Goal: Task Accomplishment & Management: Complete application form

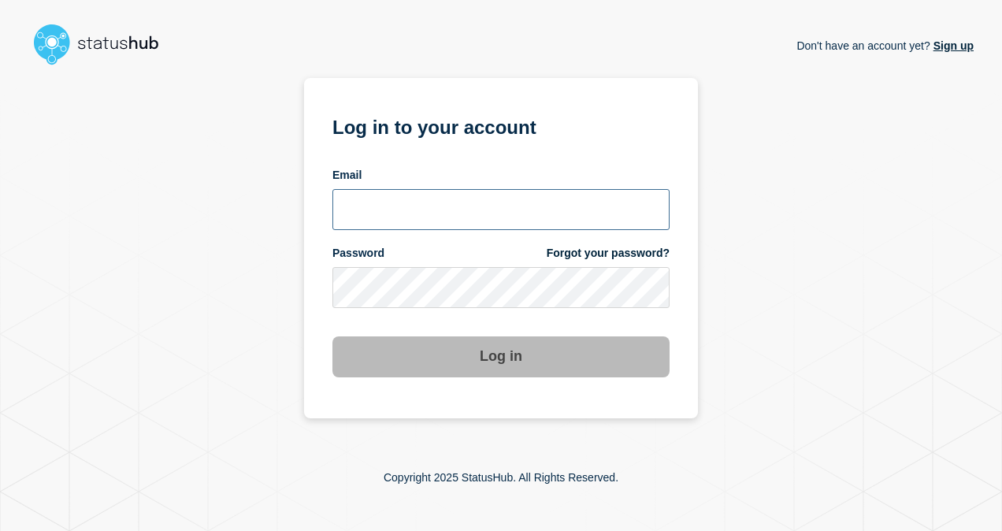
click at [447, 200] on input "email input" at bounding box center [500, 209] width 337 height 41
type input "[PERSON_NAME][EMAIL_ADDRESS][DOMAIN_NAME]"
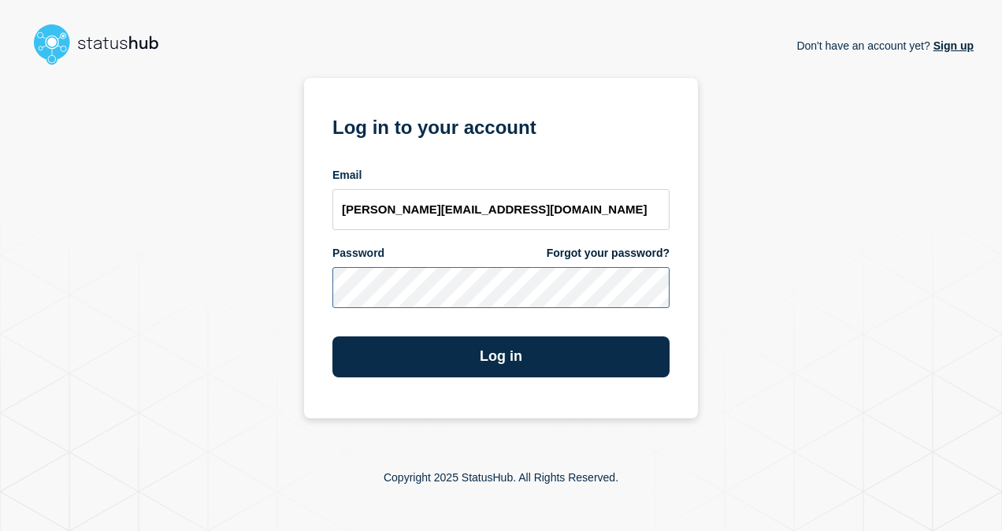
click at [332, 336] on button "Log in" at bounding box center [500, 356] width 337 height 41
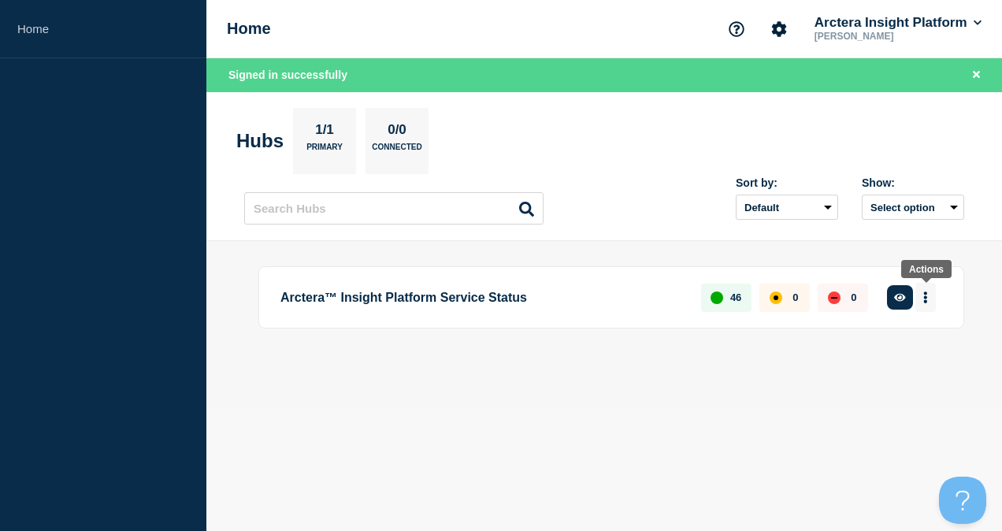
click at [927, 299] on icon "More actions" at bounding box center [925, 297] width 3 height 12
click at [930, 361] on button "Create maintenance" at bounding box center [914, 364] width 106 height 13
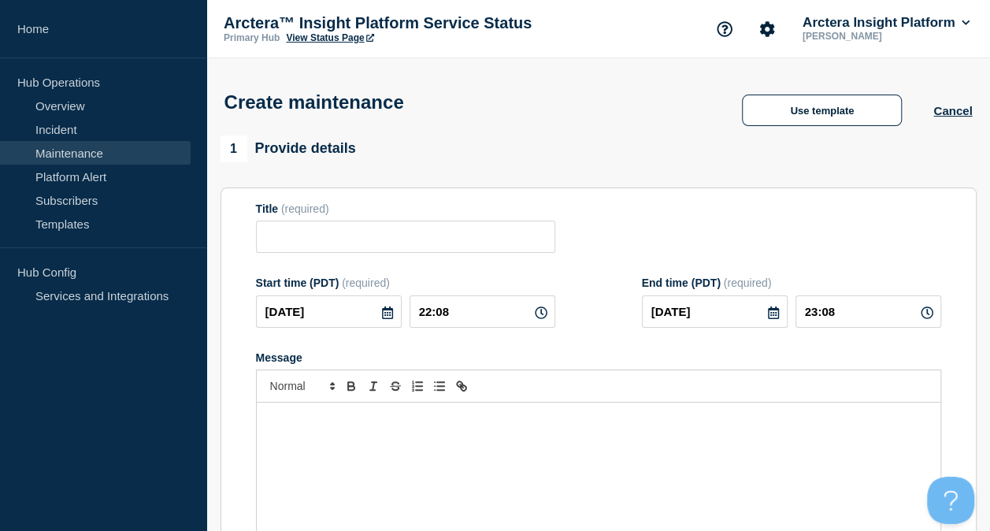
checkbox input "true"
click at [395, 236] on input "Title" at bounding box center [405, 237] width 299 height 32
paste input "[AUE01, AUE02, EUW01, AEN01, QAC01] Arctera Insight CFT [DATE] Hotfix Release"
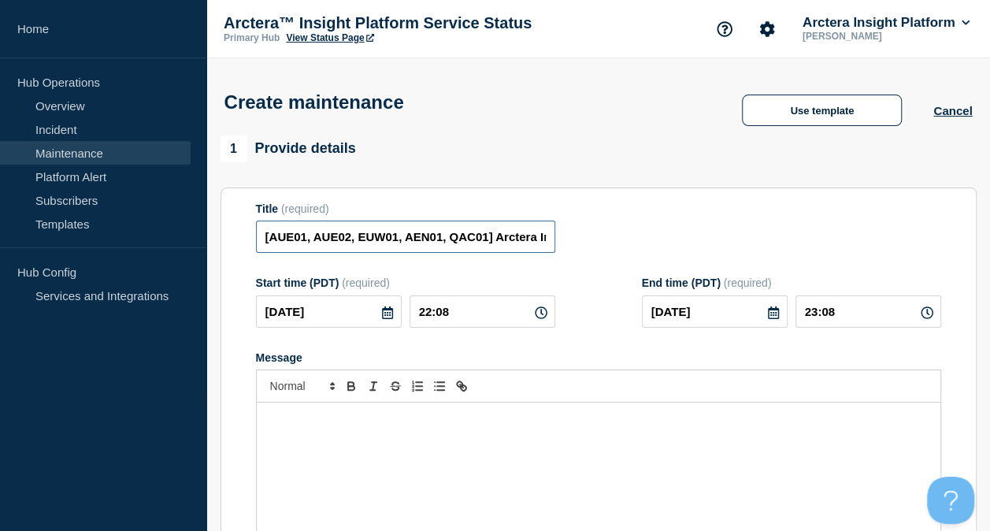
scroll to position [0, 202]
type input "[AUE01, AUE02, EUW01, AEN01, QAC01] Arctera Insight CFT [DATE] Hotfix Release"
click at [384, 317] on icon at bounding box center [387, 312] width 13 height 13
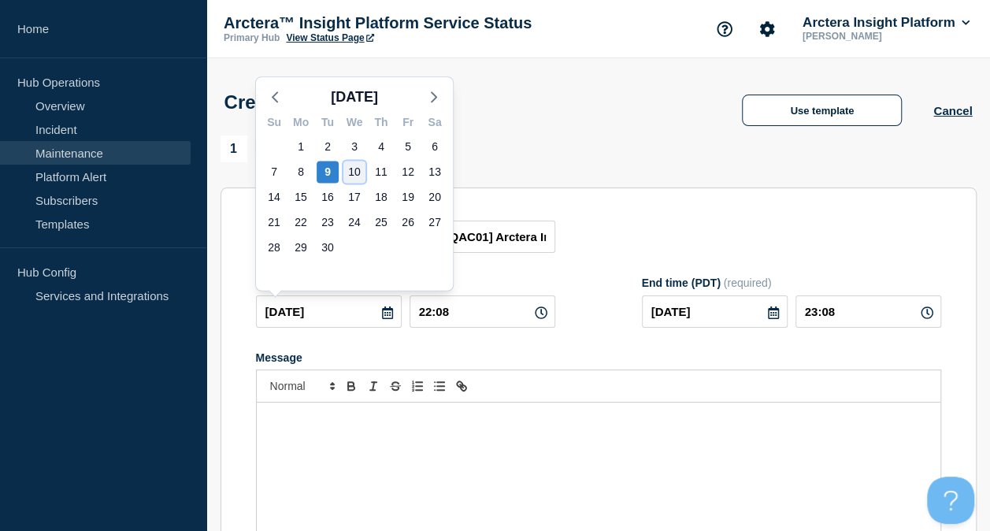
click at [358, 172] on div "10" at bounding box center [354, 172] width 22 height 22
type input "[DATE]"
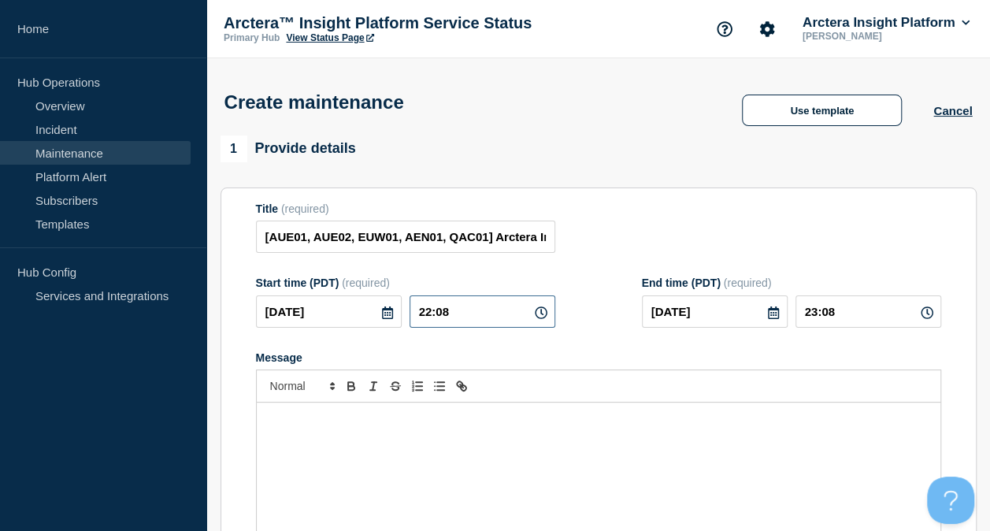
click at [496, 312] on input "22:08" at bounding box center [483, 311] width 146 height 32
type input "08:00"
type input "09:00"
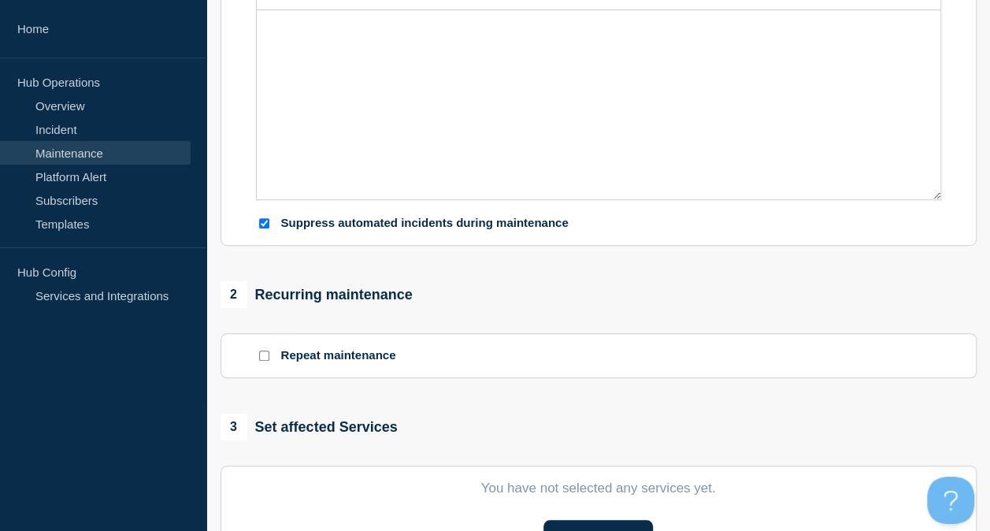
scroll to position [393, 0]
click at [265, 222] on input "Suppress automated incidents during maintenance" at bounding box center [264, 222] width 10 height 10
checkbox input "false"
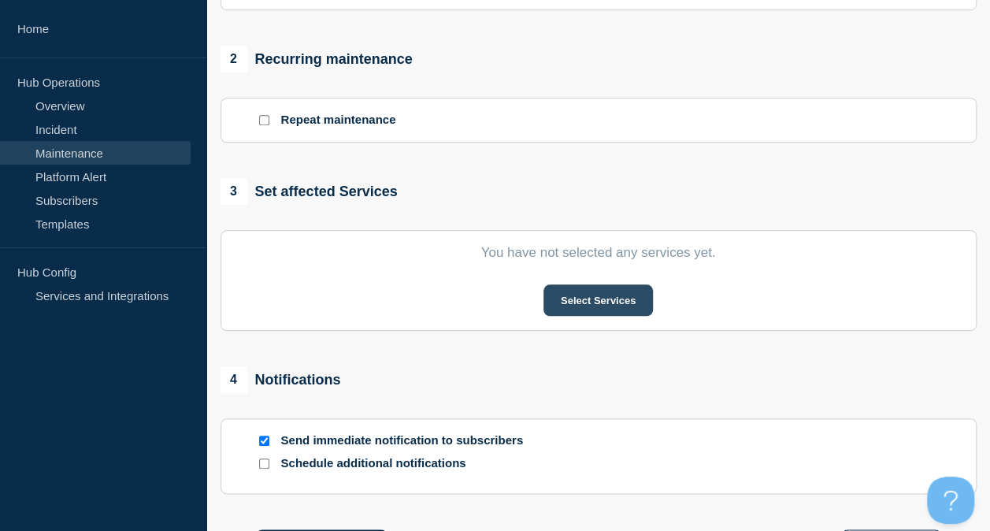
click at [598, 301] on button "Select Services" at bounding box center [598, 300] width 109 height 32
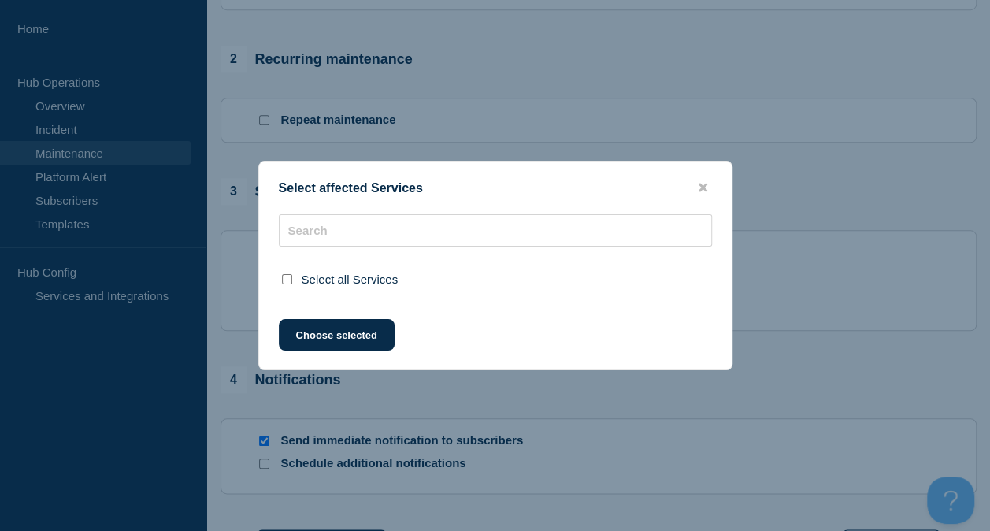
scroll to position [629, 0]
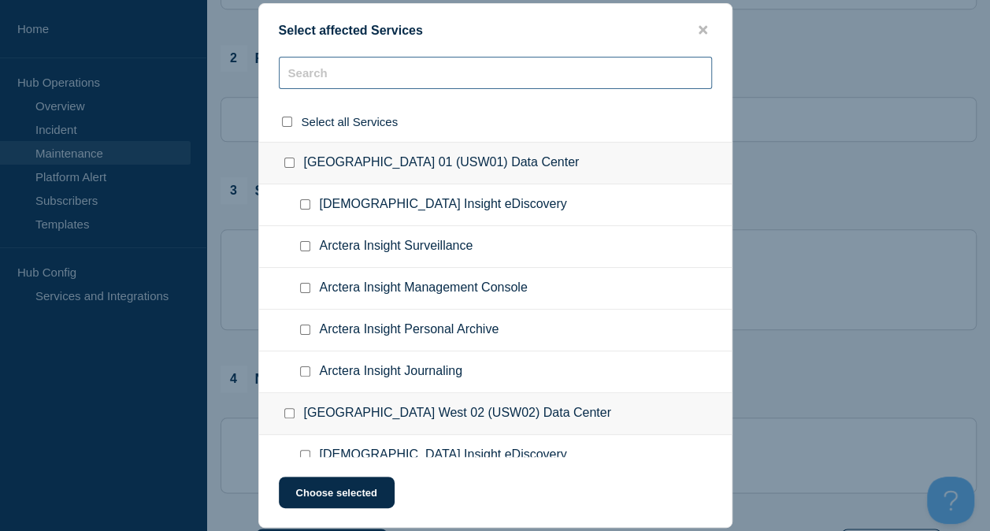
click at [384, 77] on input "text" at bounding box center [495, 73] width 433 height 32
type input "AUE"
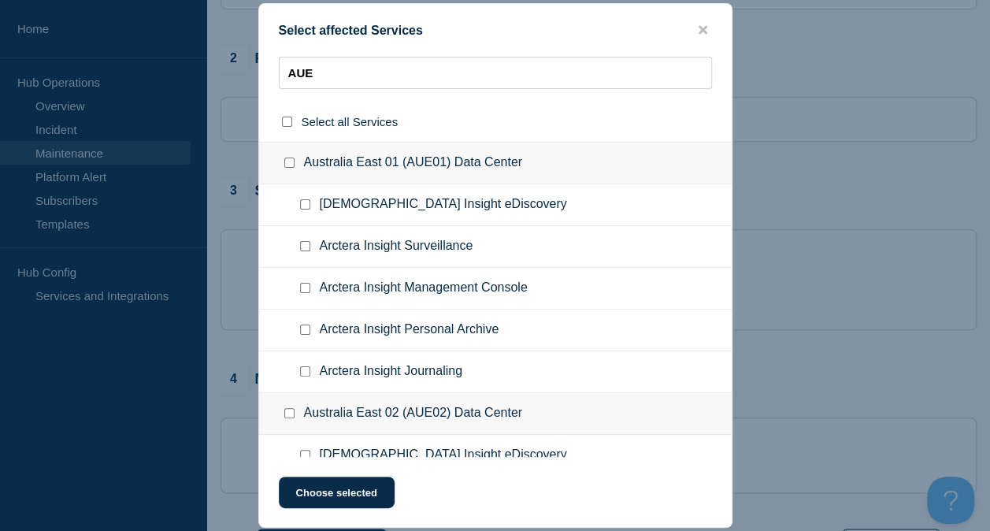
click at [288, 164] on input "Australia East 01 (AUE01) Data Center checkbox" at bounding box center [289, 163] width 10 height 10
checkbox input "true"
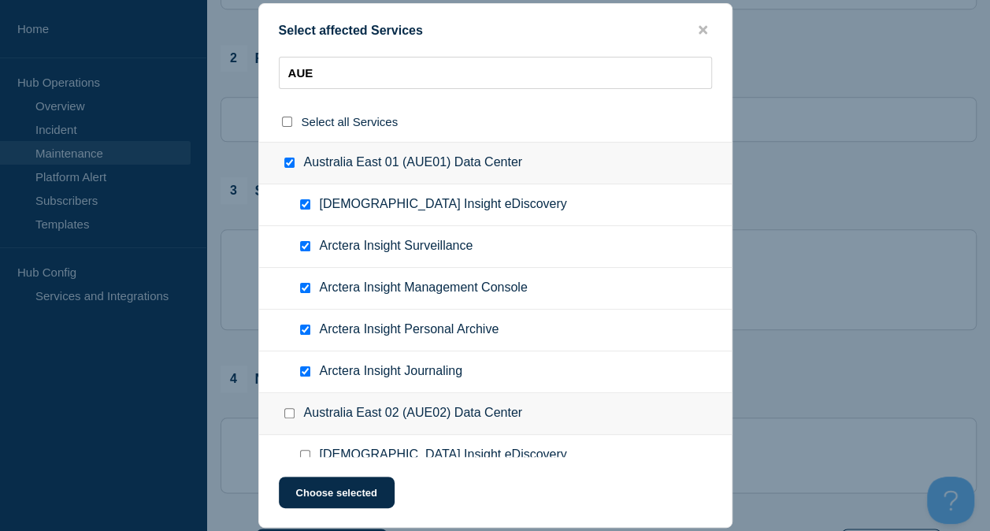
checkbox input "true"
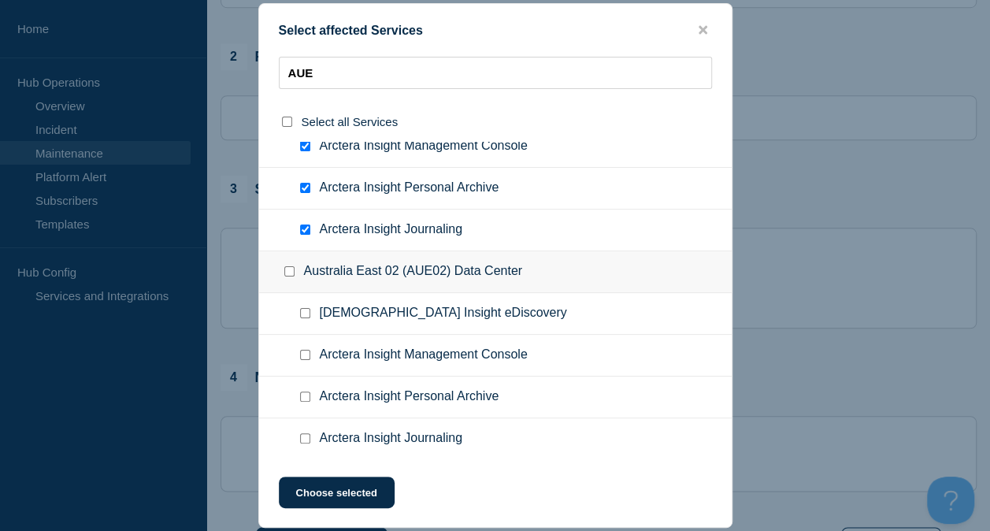
scroll to position [630, 0]
click at [288, 273] on input "Australia East 02 (AUE02) Data Center checkbox" at bounding box center [289, 271] width 10 height 10
checkbox input "true"
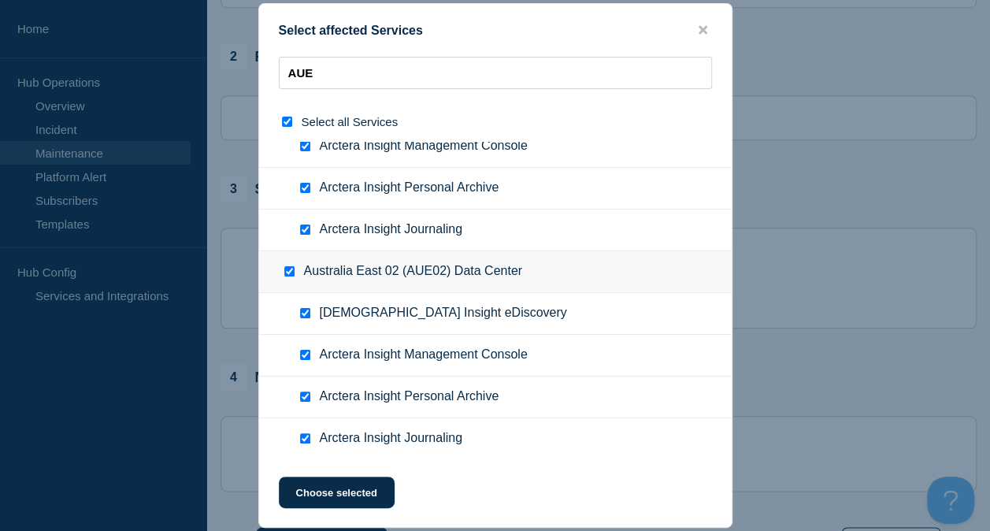
checkbox input "true"
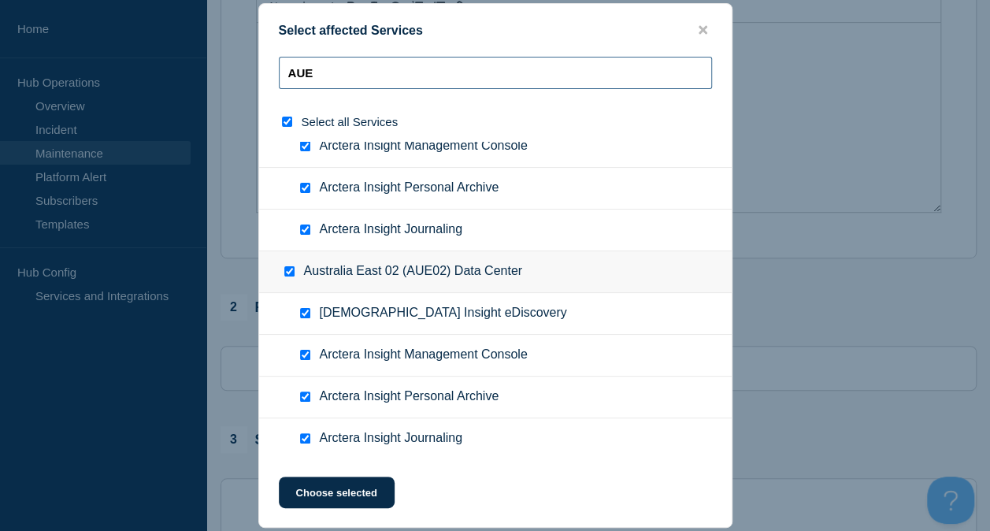
click at [339, 76] on input "AUE" at bounding box center [495, 73] width 433 height 32
type input "E"
checkbox input "false"
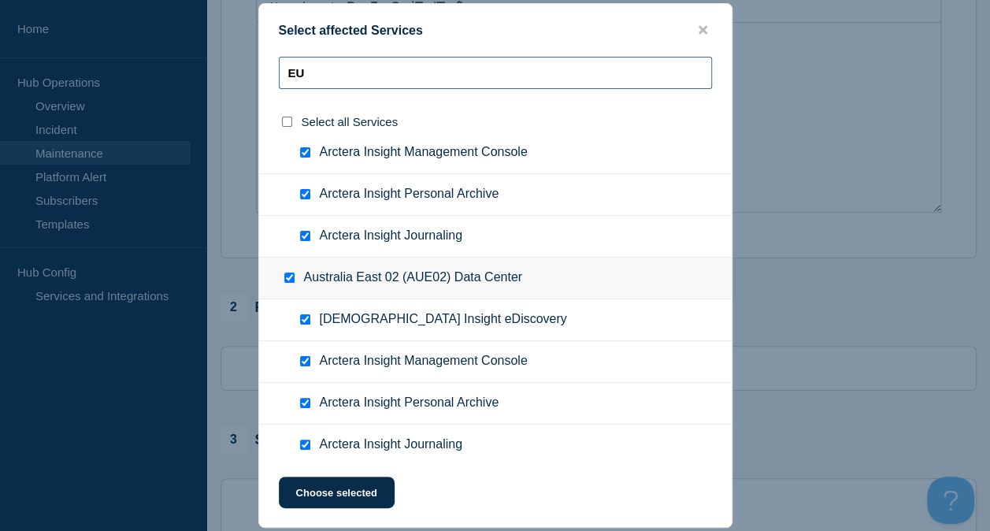
scroll to position [0, 0]
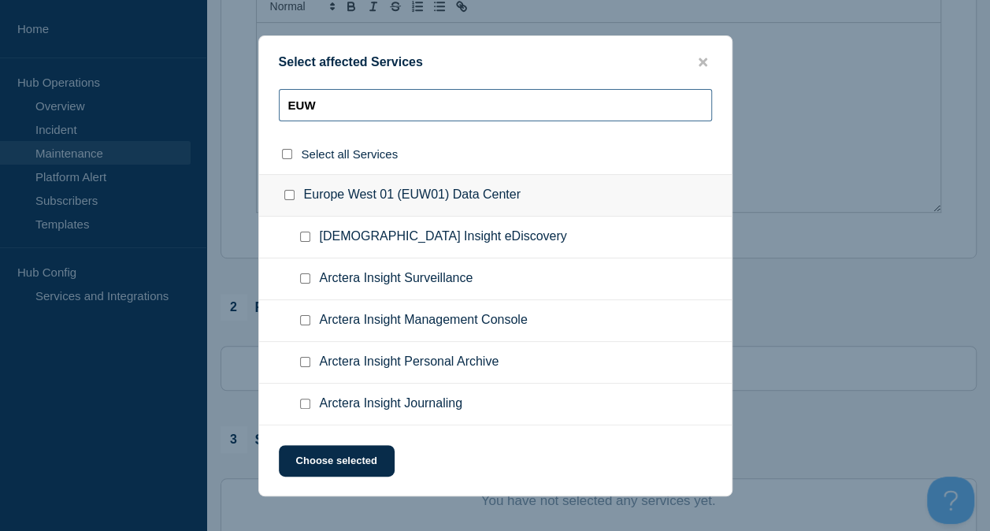
type input "EUW"
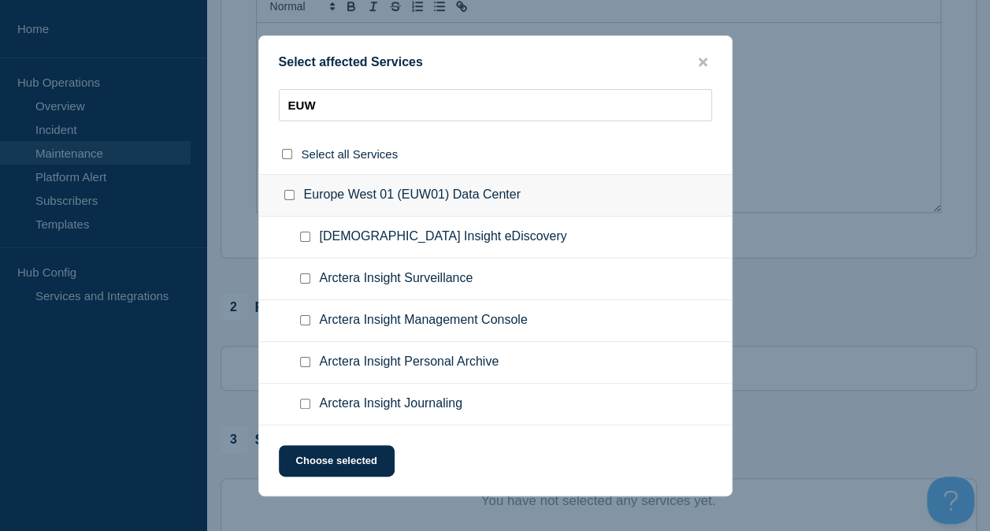
click at [288, 197] on input "Europe West 01 (EUW01) Data Center checkbox" at bounding box center [289, 195] width 10 height 10
checkbox input "true"
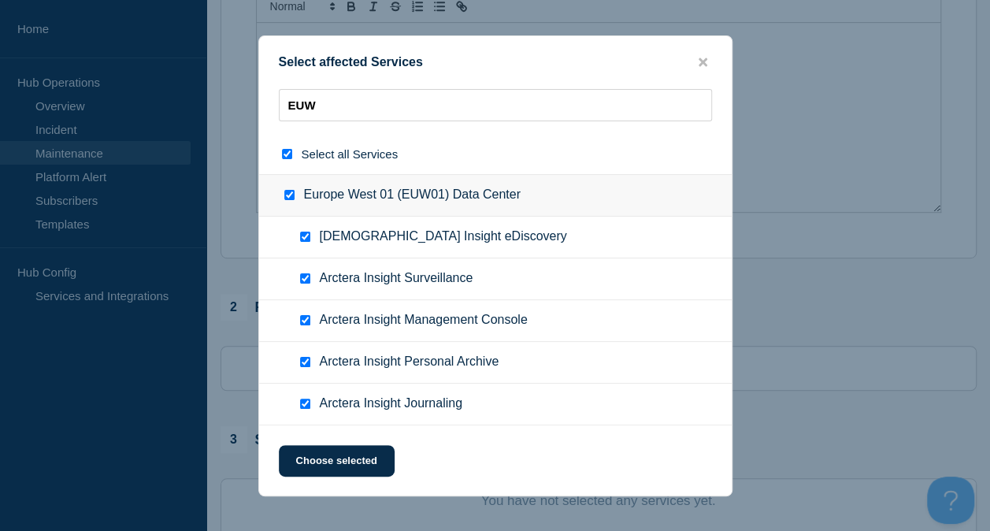
checkbox input "true"
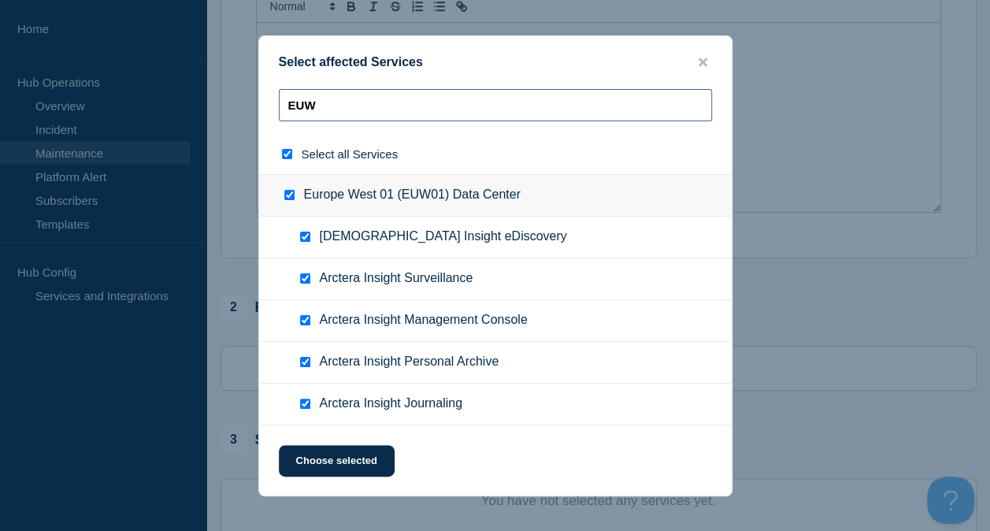
click at [334, 115] on input "EUW" at bounding box center [495, 105] width 433 height 32
type input "A"
checkbox input "false"
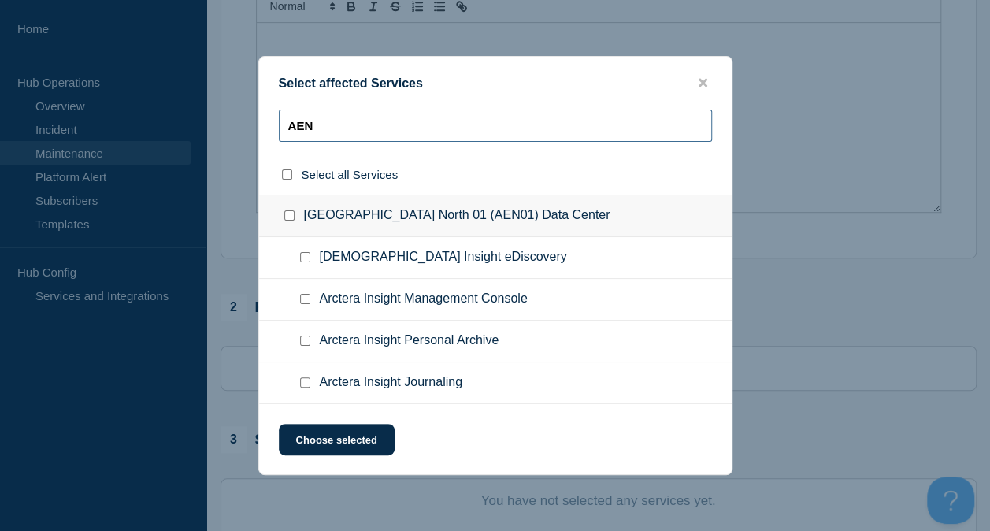
type input "AEN"
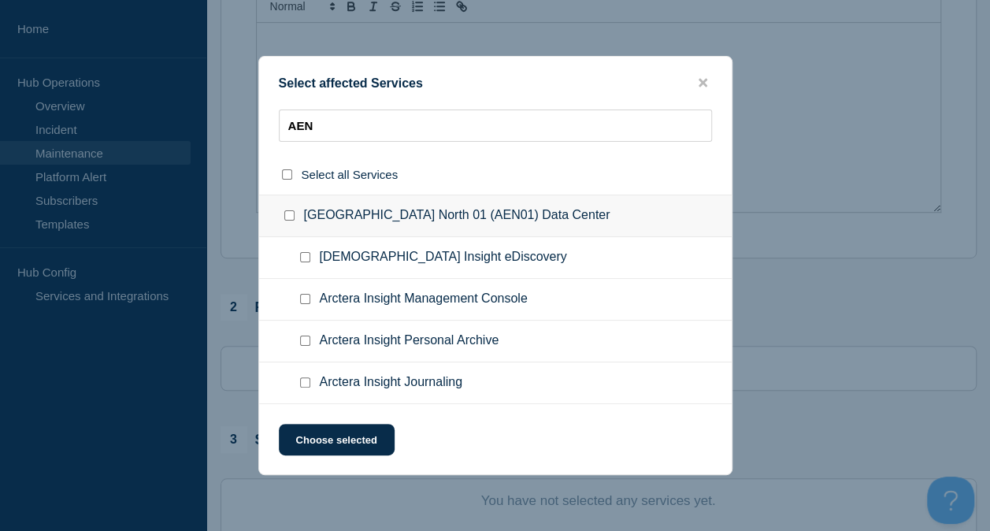
click at [284, 219] on input "United Arab Emirates North 01 (AEN01) Data Center checkbox" at bounding box center [289, 215] width 10 height 10
checkbox input "true"
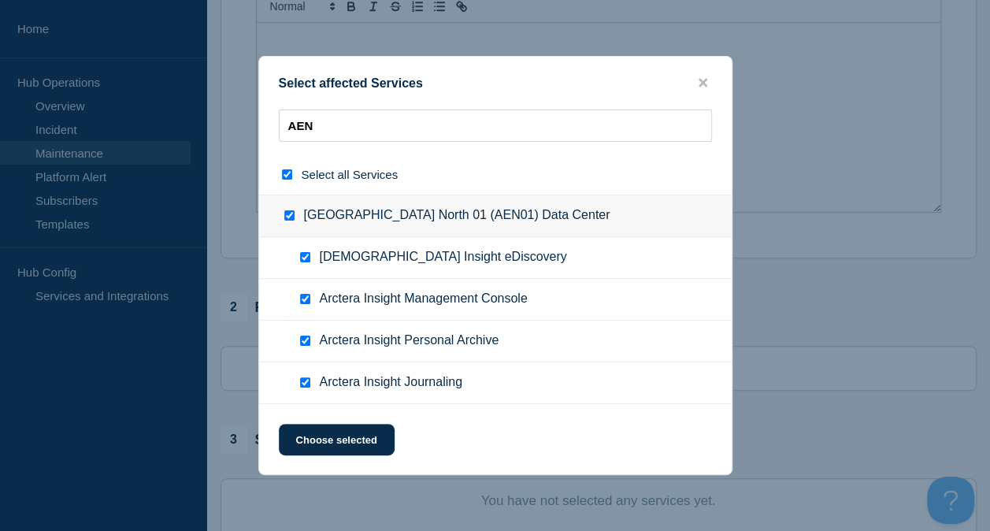
checkbox input "true"
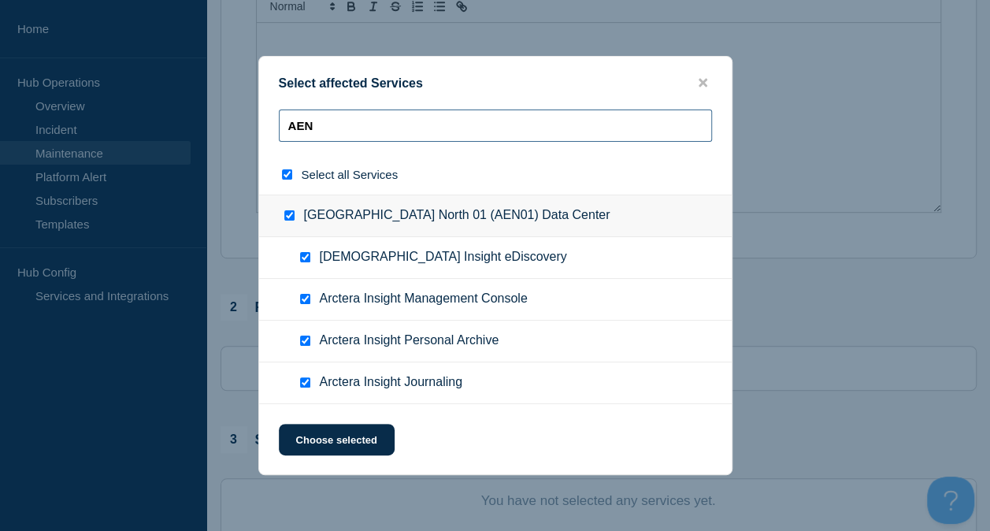
drag, startPoint x: 346, startPoint y: 127, endPoint x: 270, endPoint y: 126, distance: 75.6
click at [270, 126] on div "AEN" at bounding box center [495, 131] width 473 height 45
type input "Q"
checkbox input "false"
type input "QAC"
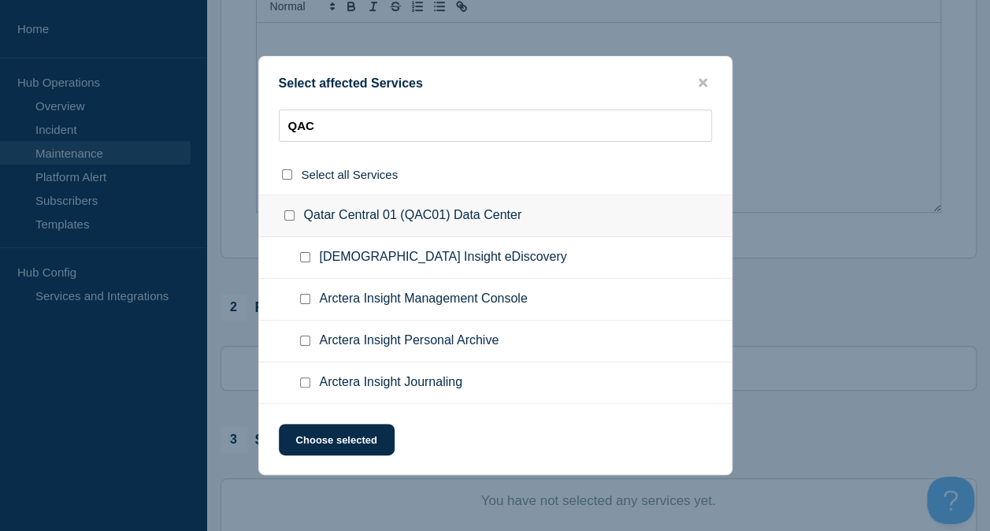
click at [291, 213] on input "Qatar Central 01 (QAC01) Data Center checkbox" at bounding box center [289, 215] width 10 height 10
checkbox input "true"
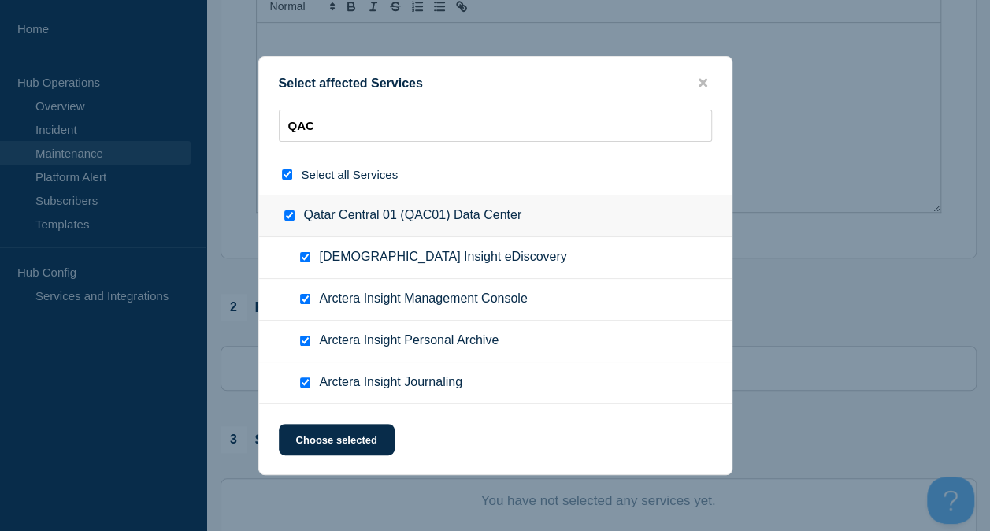
checkbox input "true"
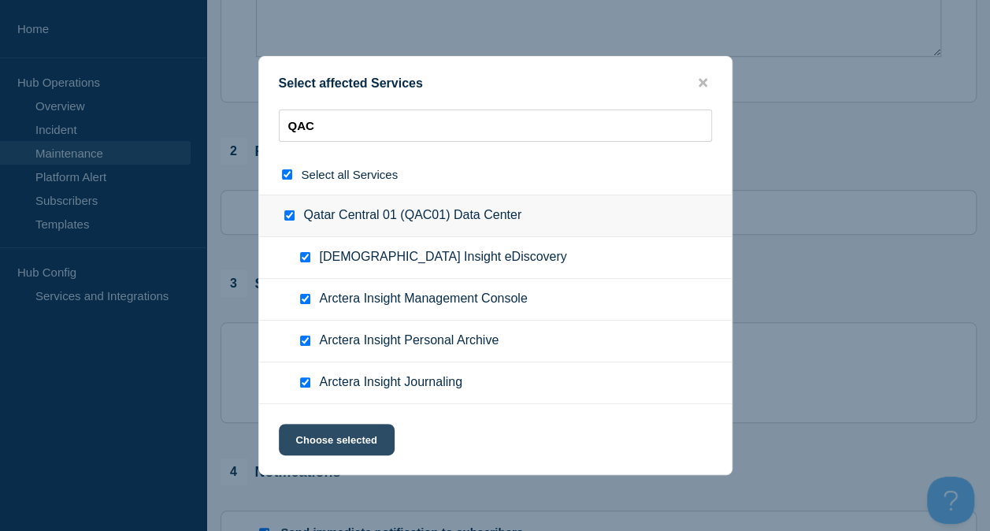
click at [348, 440] on button "Choose selected" at bounding box center [337, 440] width 116 height 32
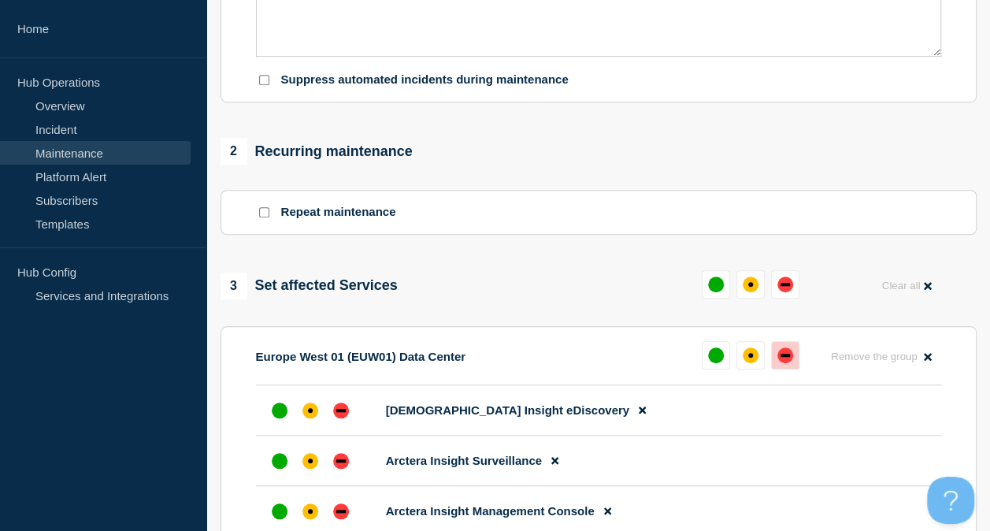
click at [789, 356] on div "down" at bounding box center [785, 355] width 16 height 16
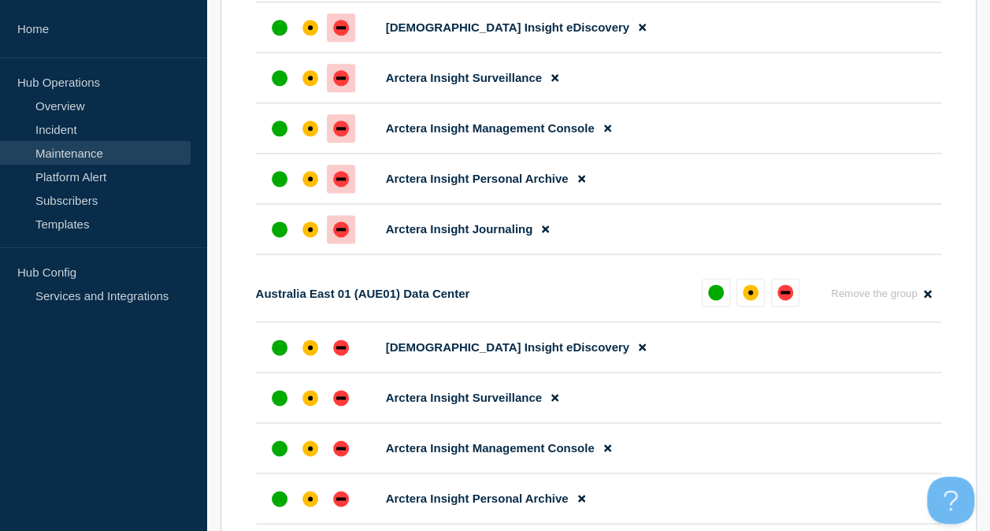
scroll to position [929, 0]
click at [785, 300] on div "down" at bounding box center [785, 292] width 16 height 16
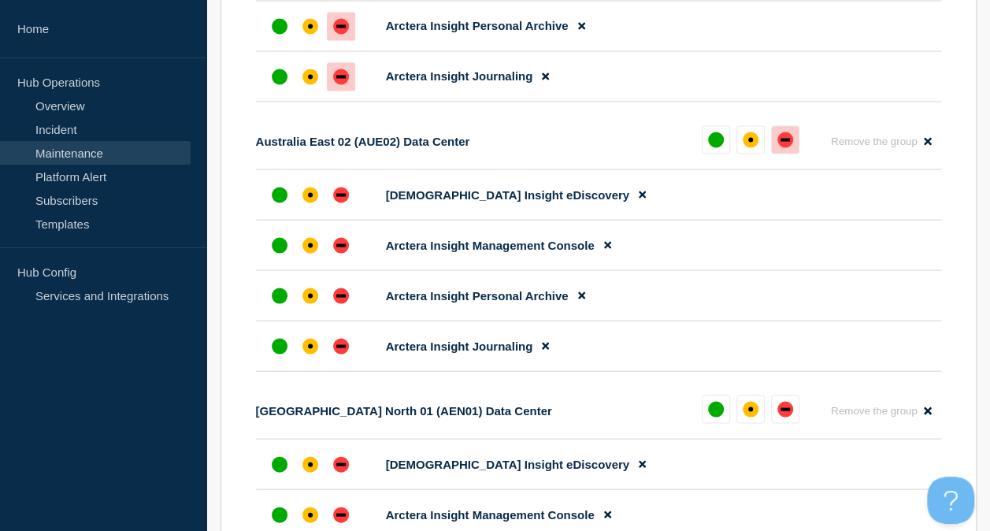
click at [788, 141] on div "down" at bounding box center [785, 139] width 9 height 3
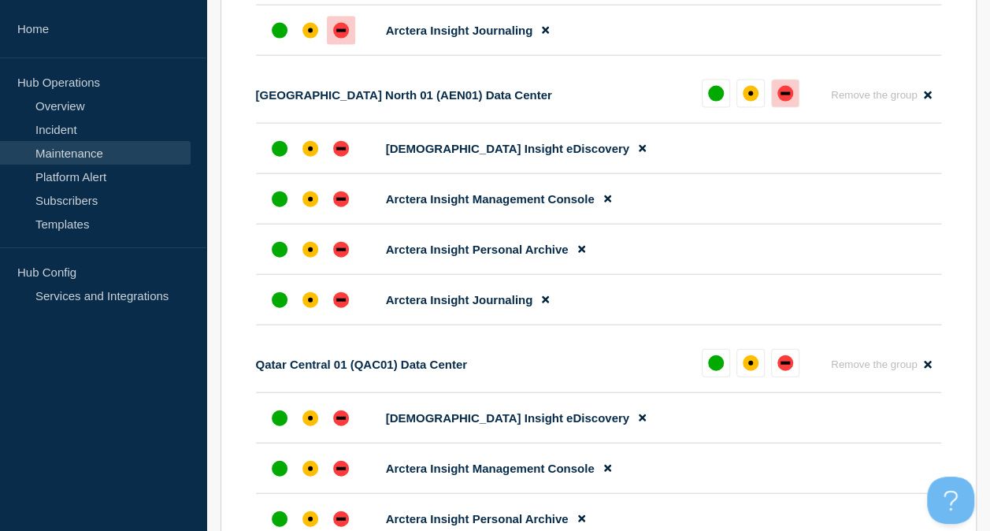
click at [788, 95] on div "down" at bounding box center [785, 93] width 9 height 3
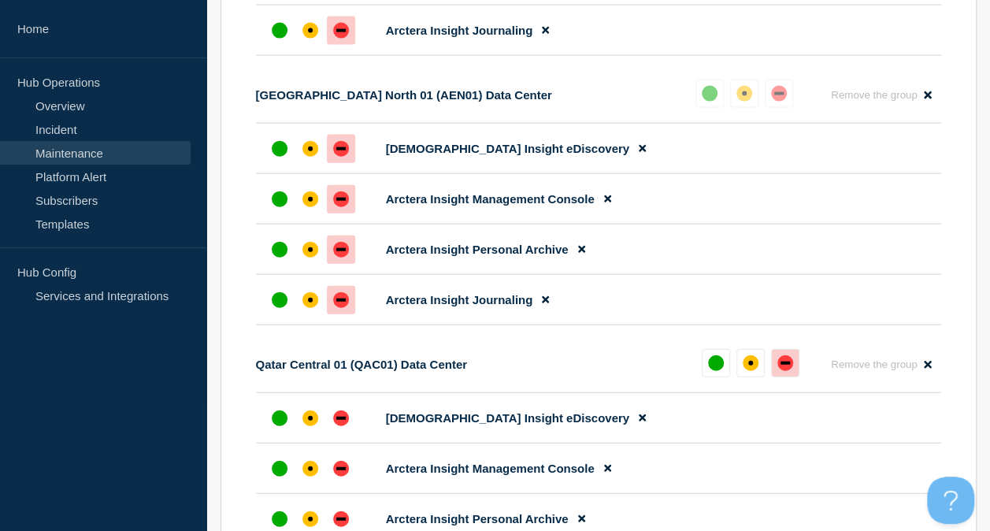
click at [786, 365] on div "down" at bounding box center [785, 363] width 9 height 3
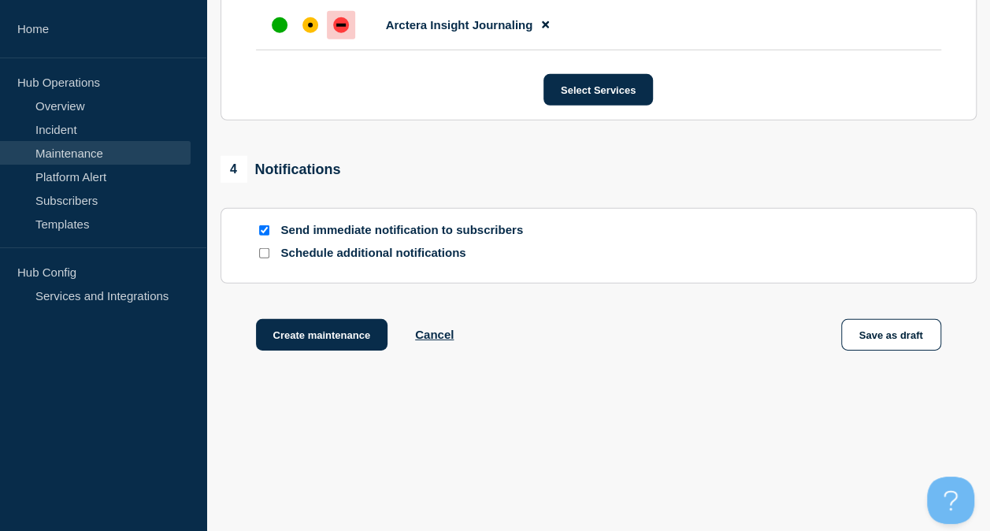
scroll to position [2254, 0]
click at [257, 230] on div at bounding box center [264, 229] width 16 height 15
click at [266, 230] on input "Send immediate notification to subscribers" at bounding box center [264, 229] width 10 height 10
checkbox input "false"
click at [332, 331] on button "Create maintenance" at bounding box center [322, 334] width 132 height 32
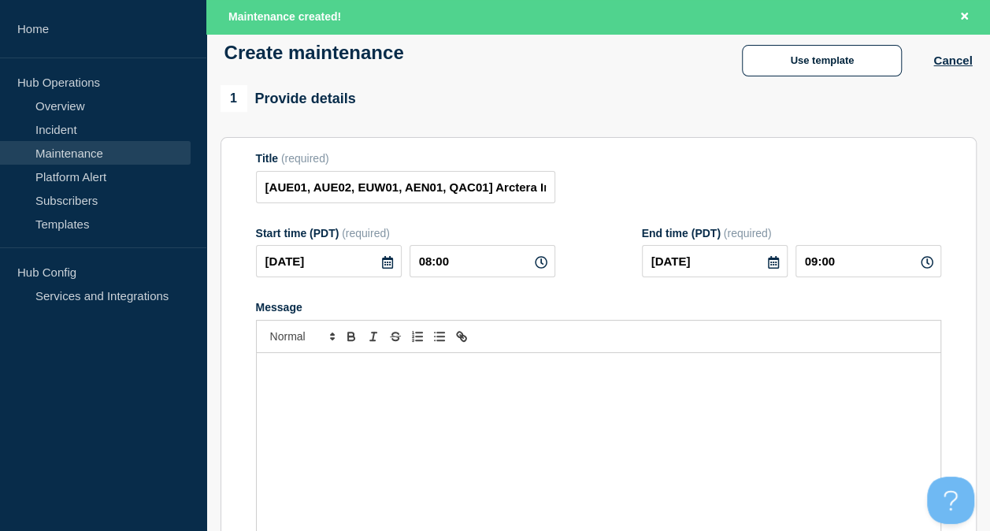
scroll to position [83, 0]
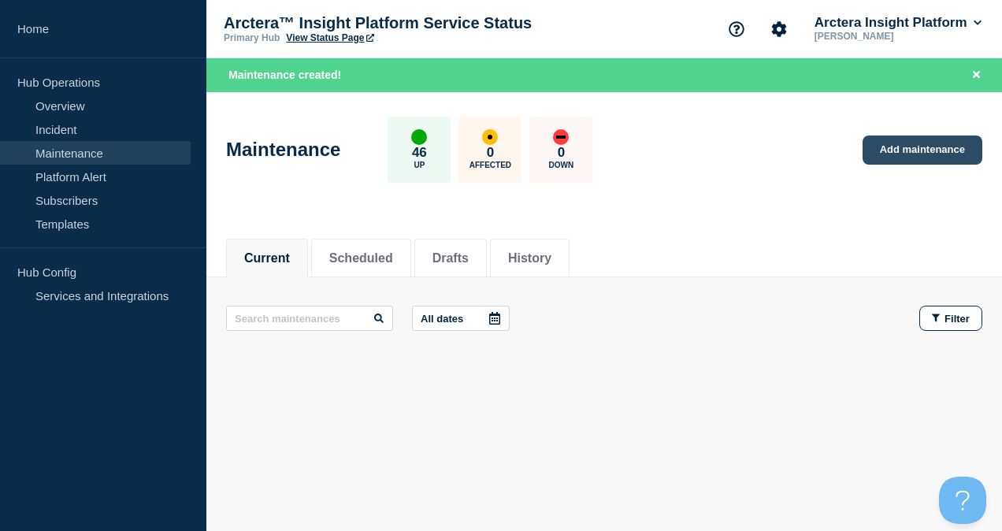
click at [900, 145] on link "Add maintenance" at bounding box center [923, 149] width 120 height 29
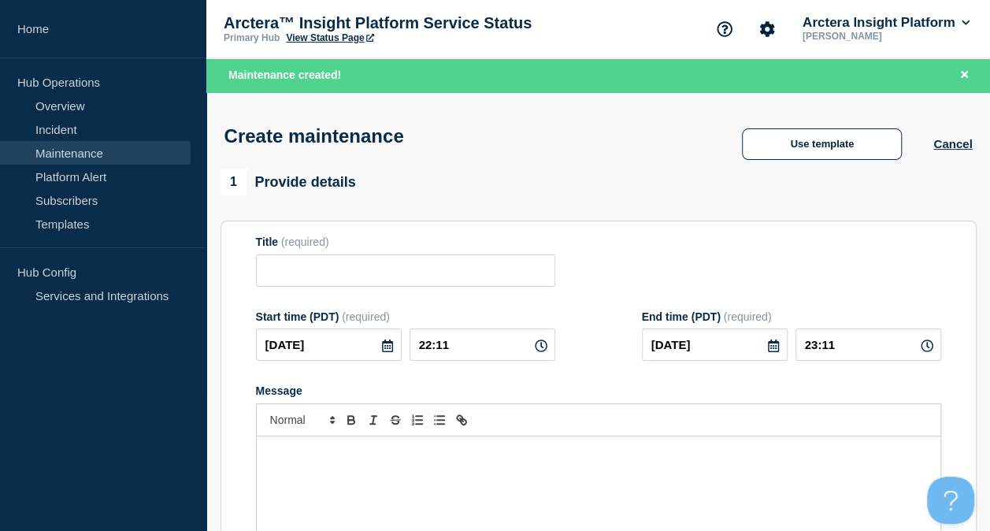
checkbox input "true"
click at [351, 272] on input "Title" at bounding box center [405, 270] width 299 height 32
paste input "[UKS01] Arctera Insight CFT [DATE] Hotfix Release"
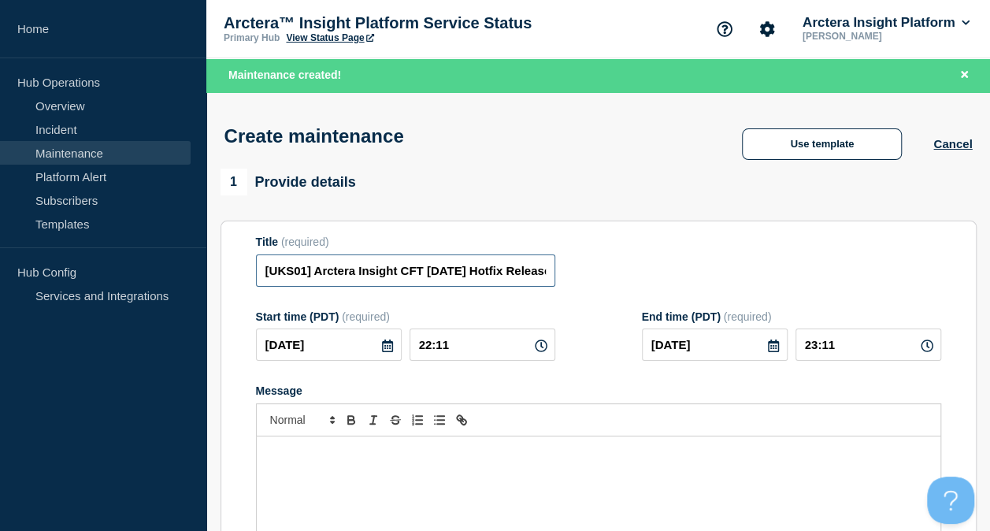
scroll to position [0, 20]
type input "[UKS01] Arctera Insight CFT [DATE] Hotfix Release"
click at [383, 351] on icon at bounding box center [387, 345] width 13 height 13
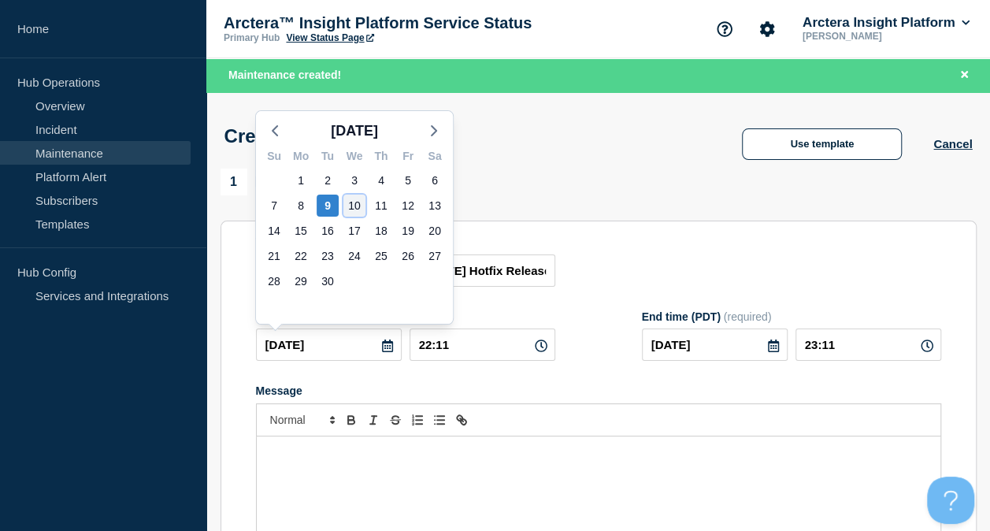
click at [354, 203] on div "10" at bounding box center [354, 206] width 22 height 22
type input "[DATE]"
type input "23:12"
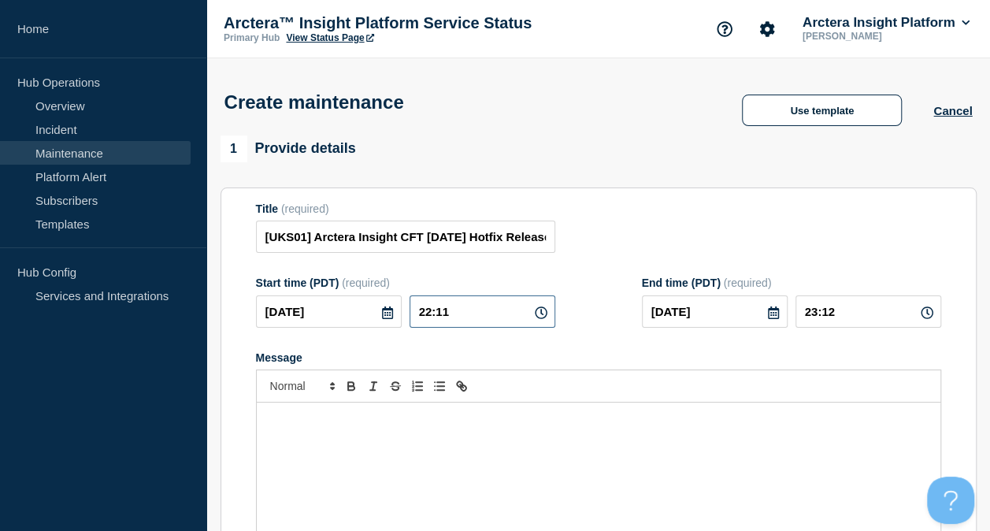
click at [456, 317] on input "22:11" at bounding box center [483, 311] width 146 height 32
type input "20:00"
type input "21:00"
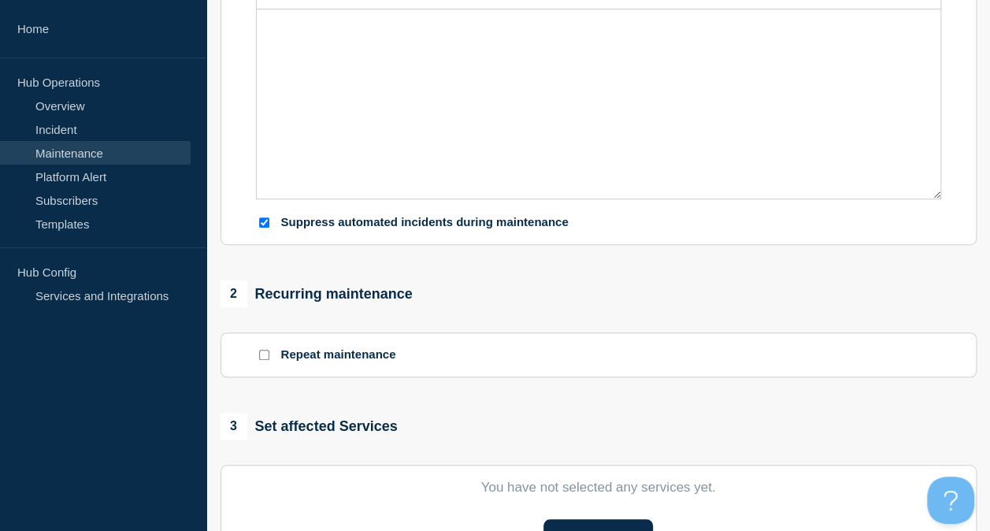
scroll to position [394, 0]
click at [266, 227] on input "Suppress automated incidents during maintenance" at bounding box center [264, 222] width 10 height 10
checkbox input "false"
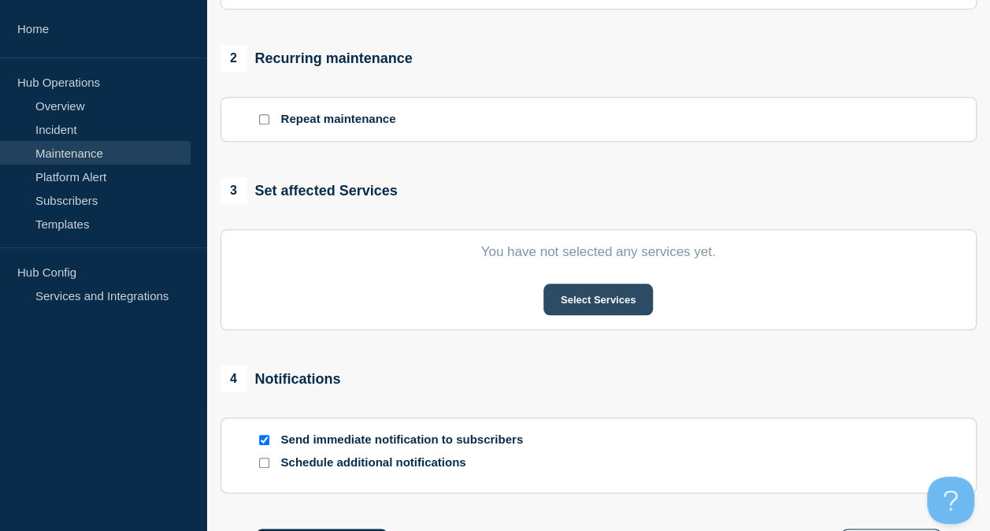
click at [579, 299] on button "Select Services" at bounding box center [598, 300] width 109 height 32
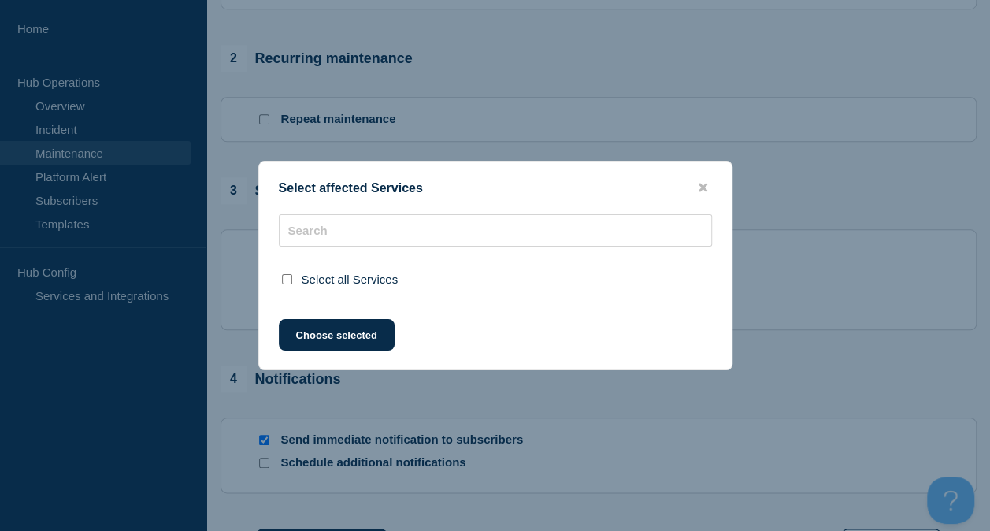
scroll to position [629, 0]
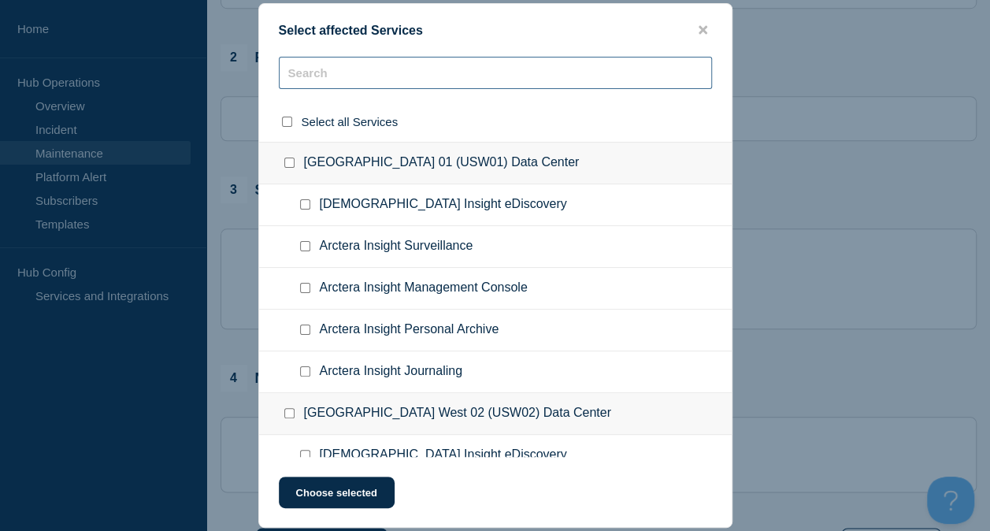
click at [395, 233] on div "Select all Services [GEOGRAPHIC_DATA] West 01 (USW01) Data Center Arctera Insig…" at bounding box center [495, 257] width 473 height 400
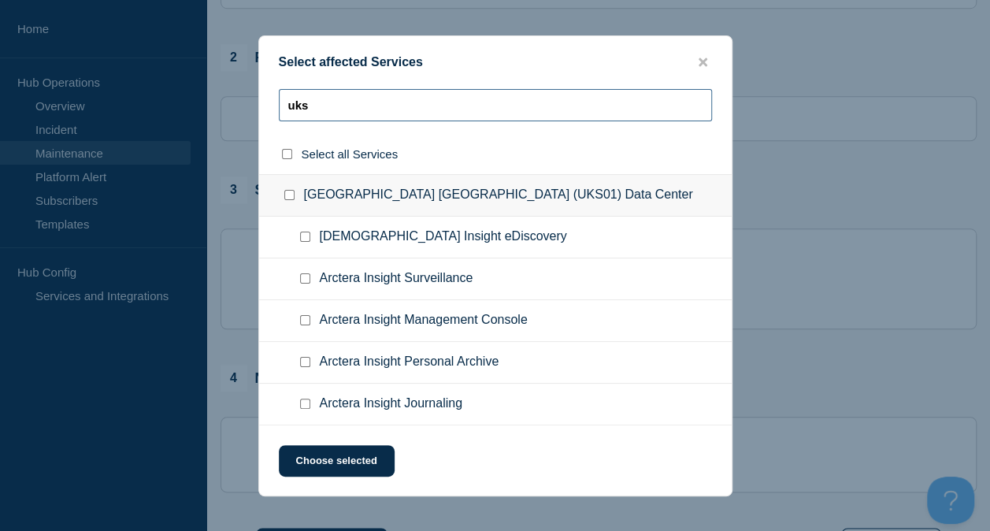
type input "uks"
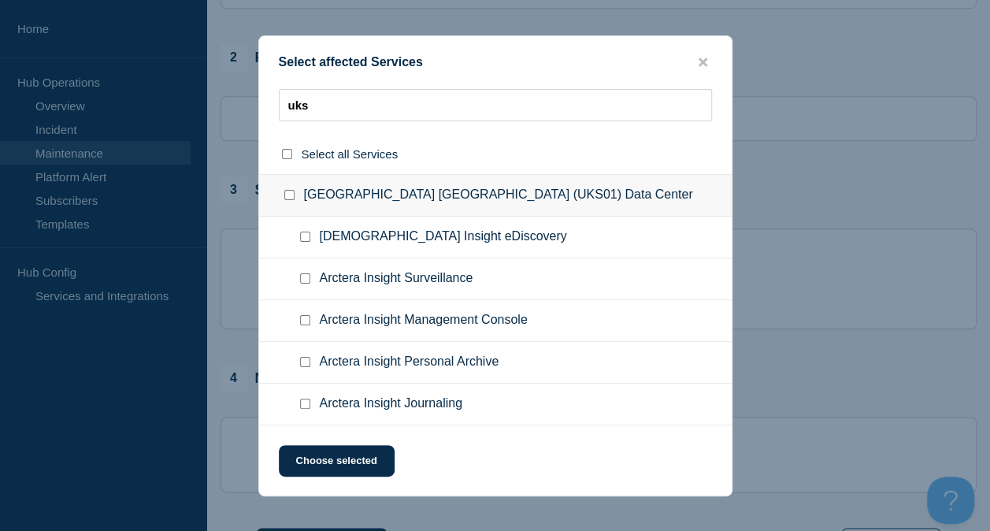
click at [291, 198] on input "United Kingdom South 01 (UKS01) Data Center checkbox" at bounding box center [289, 195] width 10 height 10
checkbox input "true"
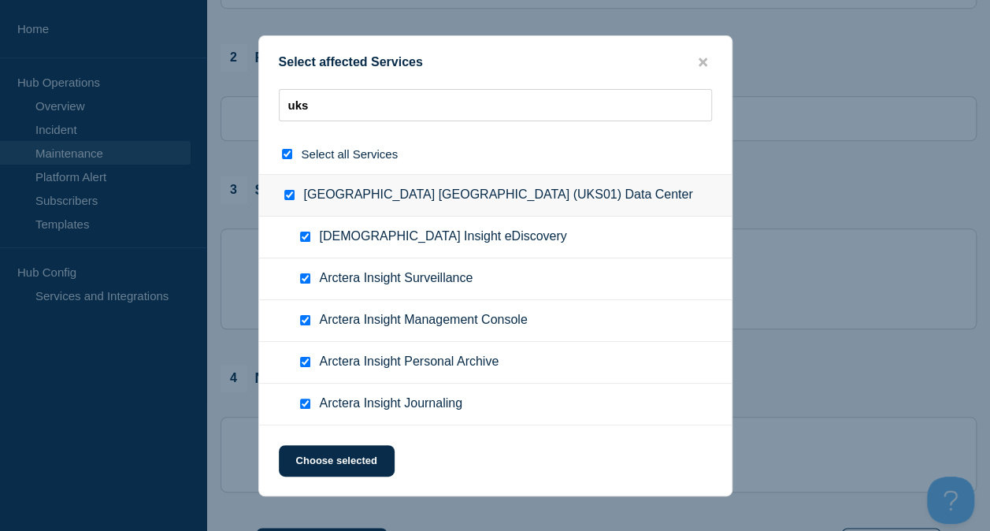
checkbox input "true"
click at [350, 458] on button "Choose selected" at bounding box center [337, 461] width 116 height 32
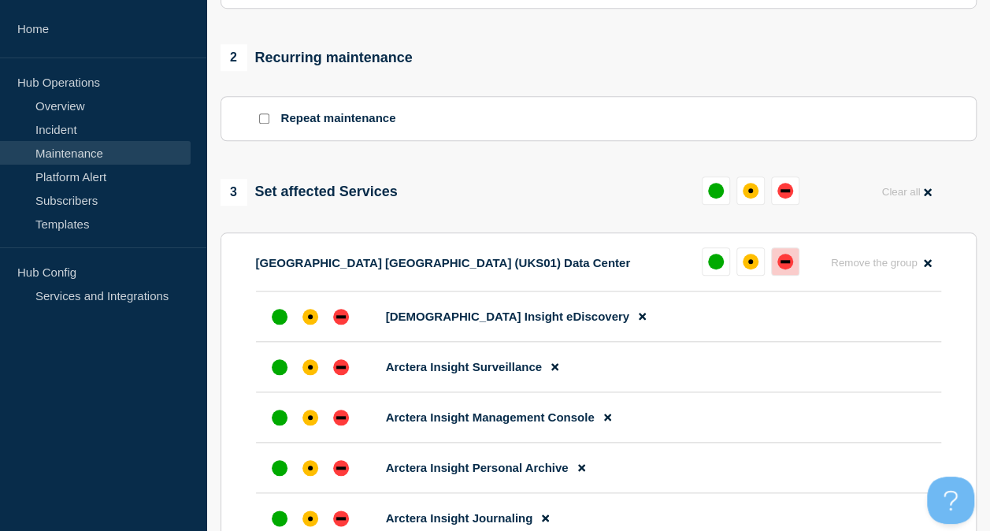
click at [791, 271] on button at bounding box center [785, 261] width 28 height 28
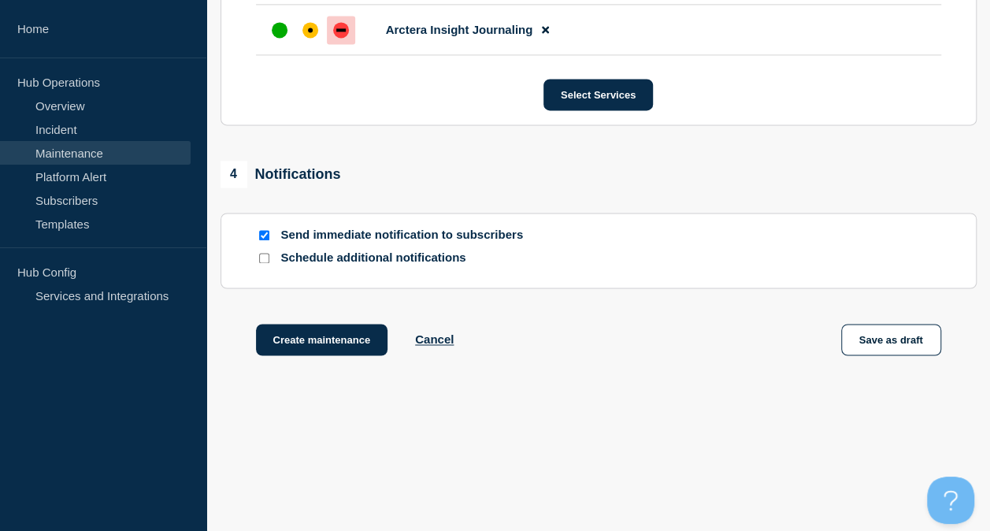
scroll to position [1126, 0]
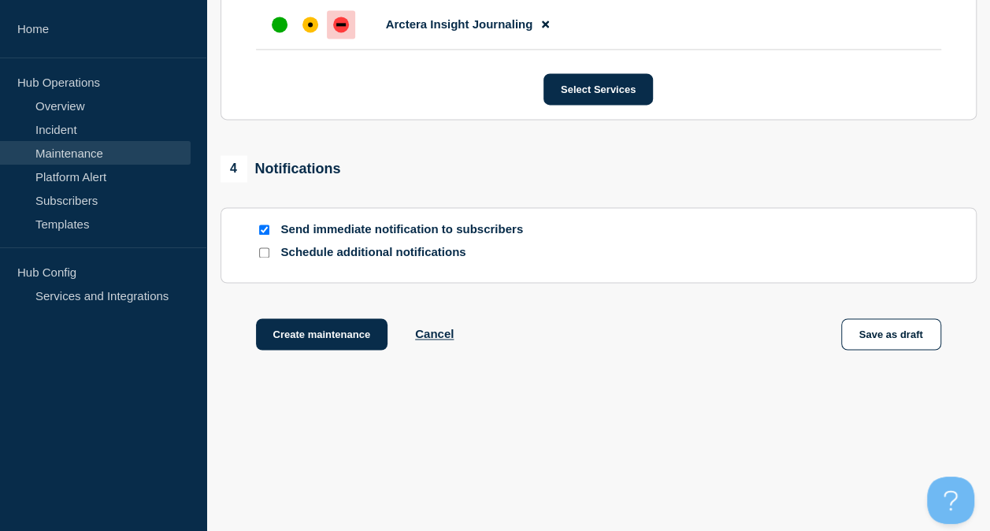
click at [262, 228] on input "Send immediate notification to subscribers" at bounding box center [264, 229] width 10 height 10
checkbox input "false"
click at [339, 330] on button "Create maintenance" at bounding box center [322, 334] width 132 height 32
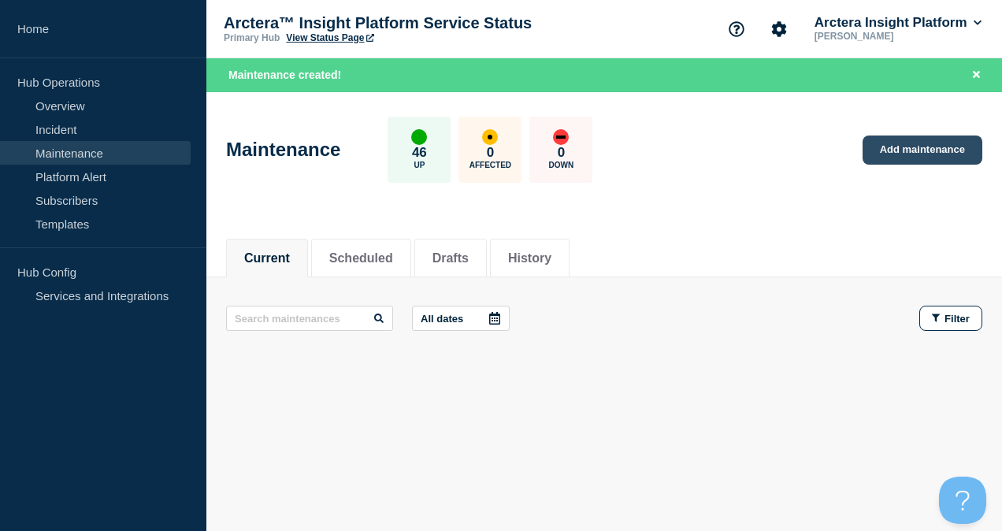
click at [901, 149] on link "Add maintenance" at bounding box center [923, 149] width 120 height 29
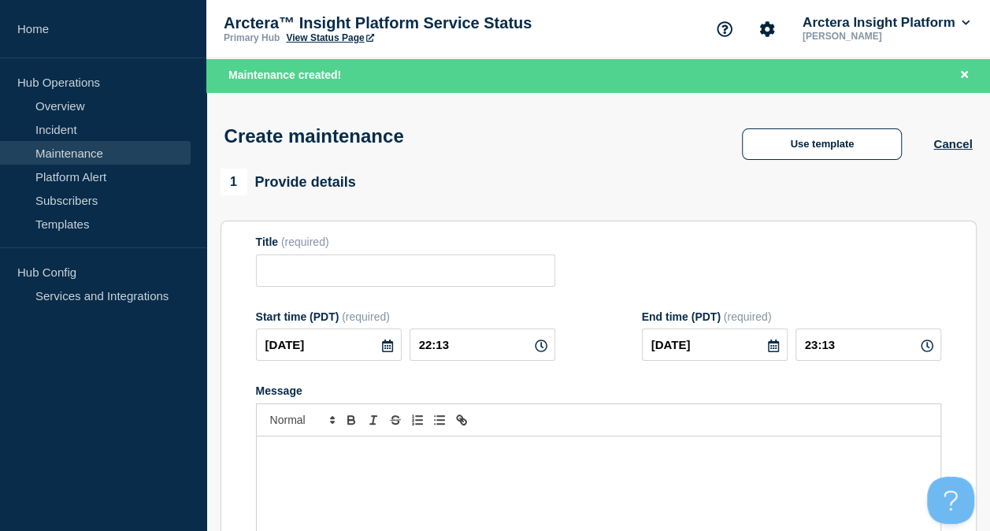
checkbox input "true"
click at [420, 273] on input "Title" at bounding box center [405, 270] width 299 height 32
paste input "CAC01, USW01, USW02, USW03] Arctera Insight CFT [DATE] Hotfix Release"
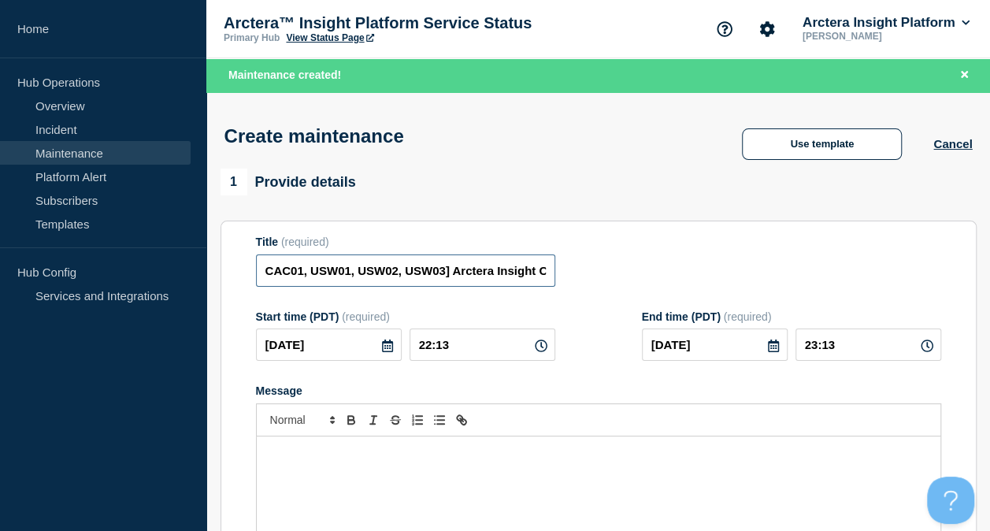
scroll to position [0, 158]
type input "CAC01, USW01, USW02, USW03] Arctera Insight CFT [DATE] Hotfix Release"
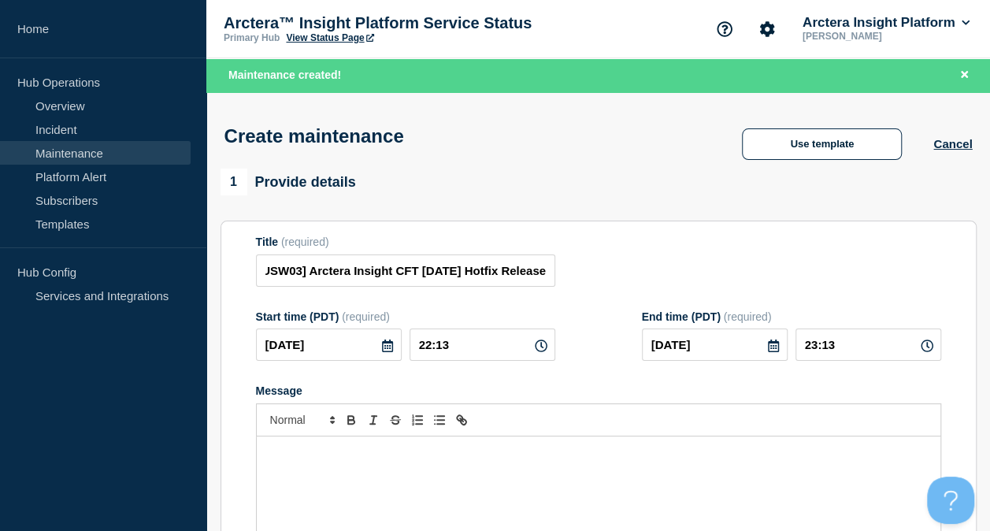
click at [386, 351] on icon at bounding box center [387, 345] width 13 height 13
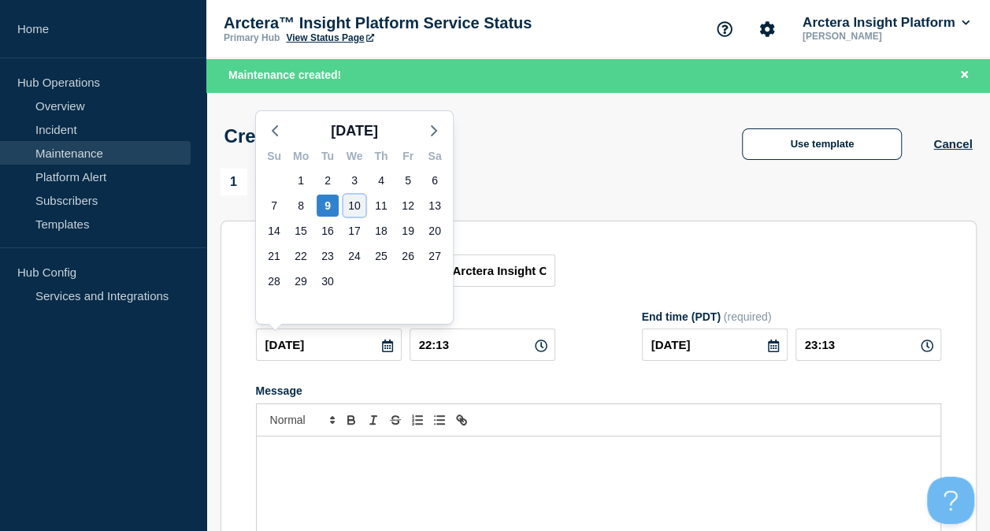
click at [358, 198] on div "10" at bounding box center [354, 206] width 22 height 22
type input "[DATE]"
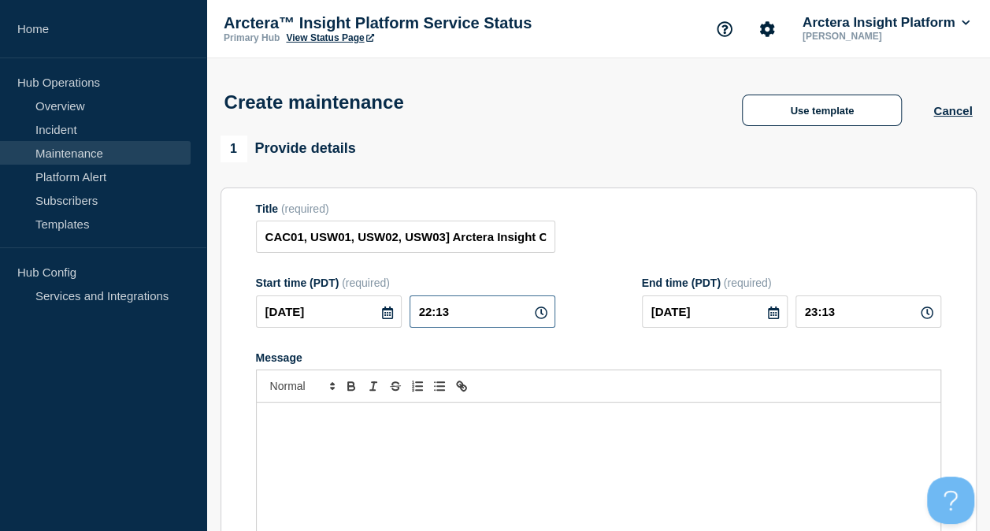
click at [466, 315] on input "22:13" at bounding box center [483, 311] width 146 height 32
type input "21:00"
type input "22:00"
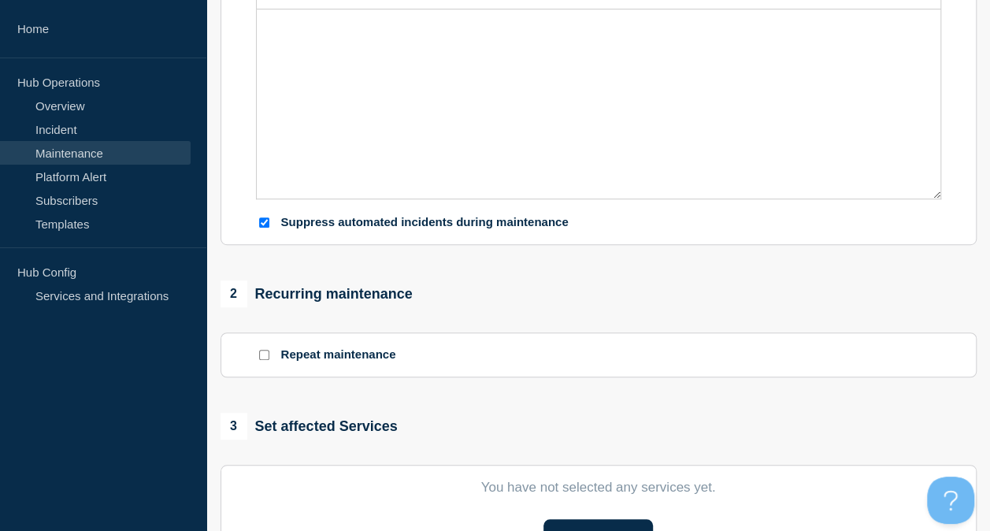
scroll to position [394, 0]
click at [265, 223] on input "Suppress automated incidents during maintenance" at bounding box center [264, 222] width 10 height 10
checkbox input "false"
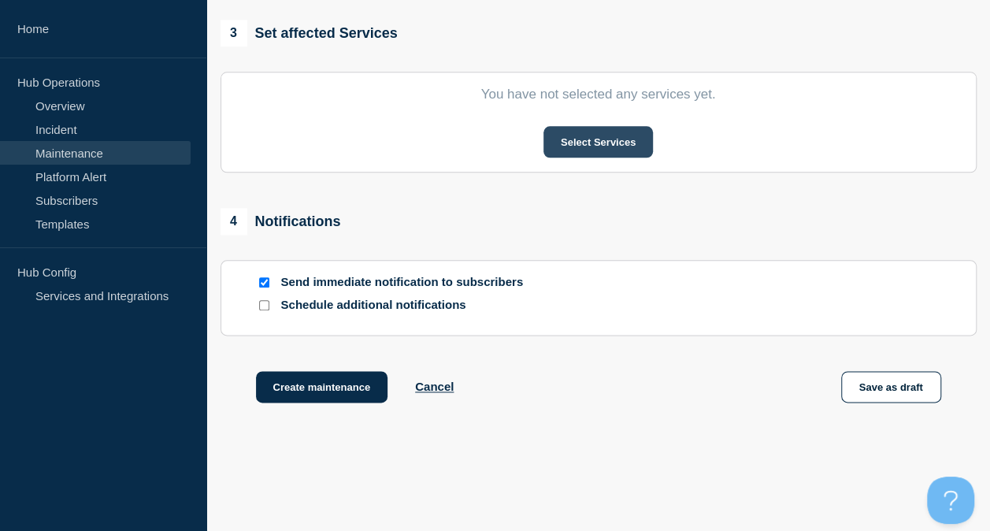
scroll to position [787, 0]
click at [584, 131] on button "Select Services" at bounding box center [598, 141] width 109 height 32
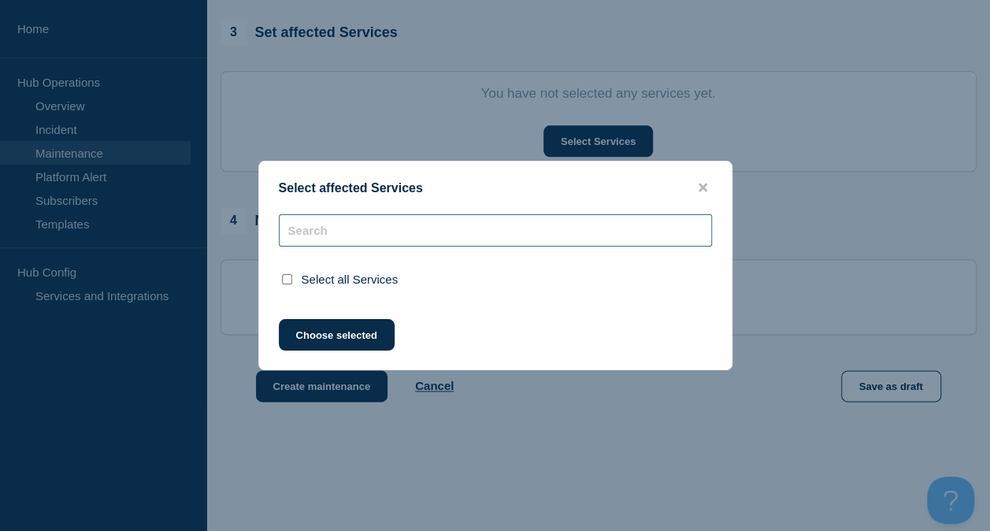
click at [447, 227] on input "text" at bounding box center [495, 230] width 433 height 32
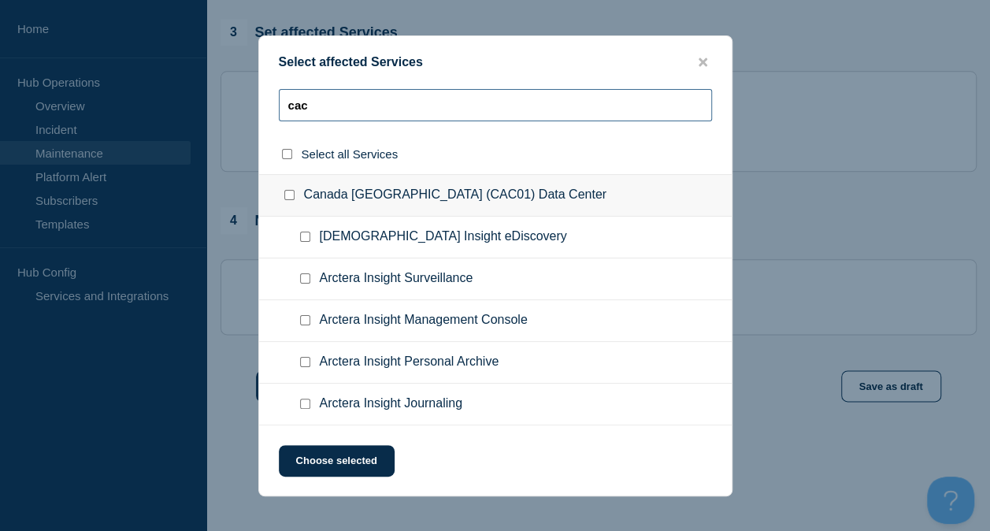
type input "cac"
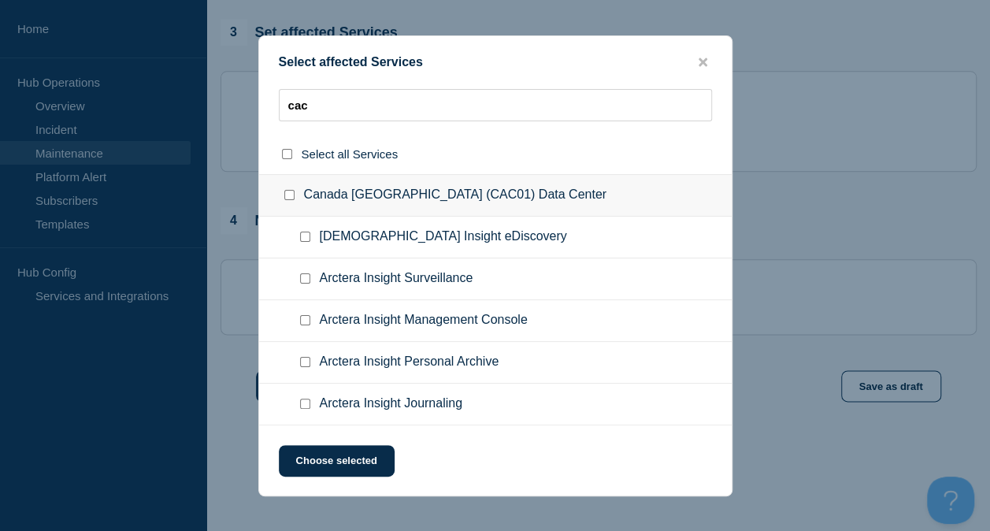
click at [290, 198] on input "Canada Central 01 (CAC01) Data Center checkbox" at bounding box center [289, 195] width 10 height 10
checkbox input "true"
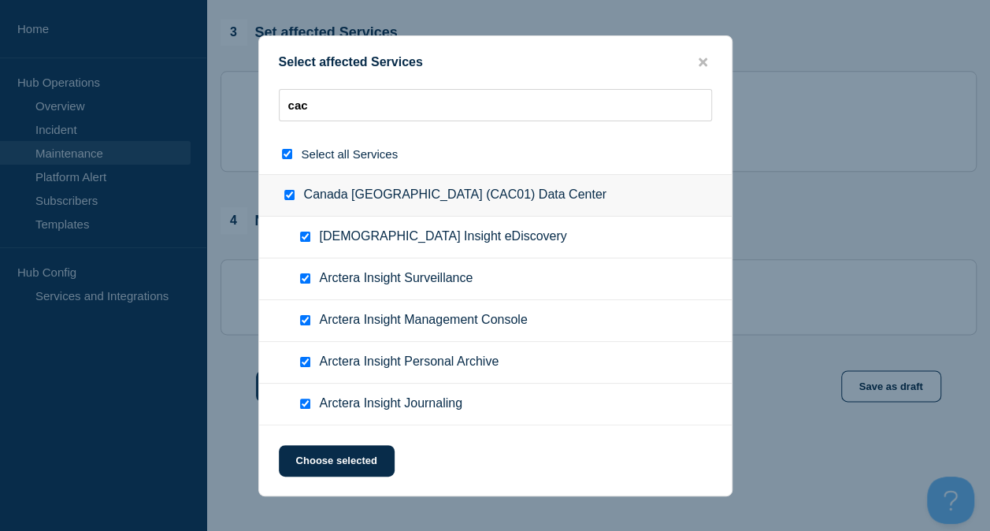
checkbox input "true"
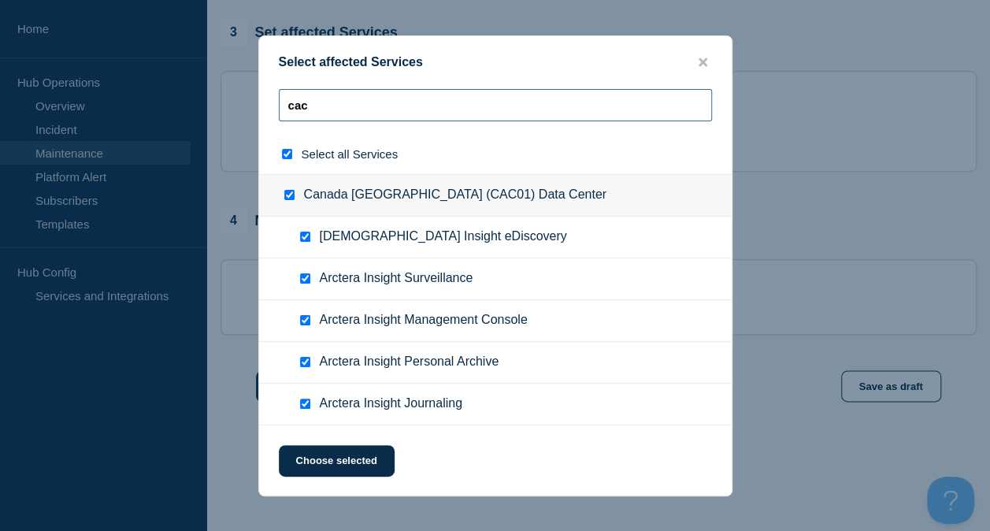
click at [328, 107] on input "cac" at bounding box center [495, 105] width 433 height 32
type input "U"
checkbox input "false"
type input "USW01"
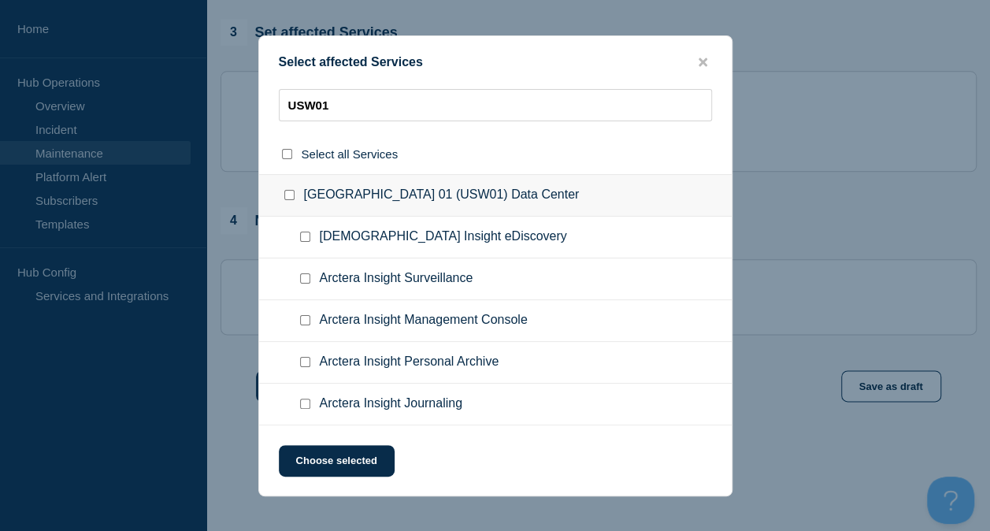
click at [289, 196] on input "United States West 01 (USW01) Data Center checkbox" at bounding box center [289, 195] width 10 height 10
checkbox input "true"
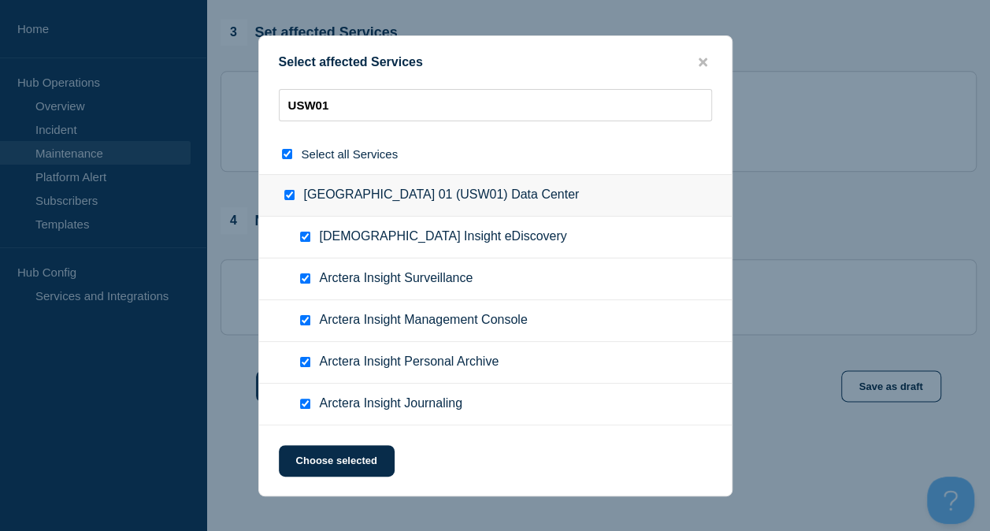
checkbox input "true"
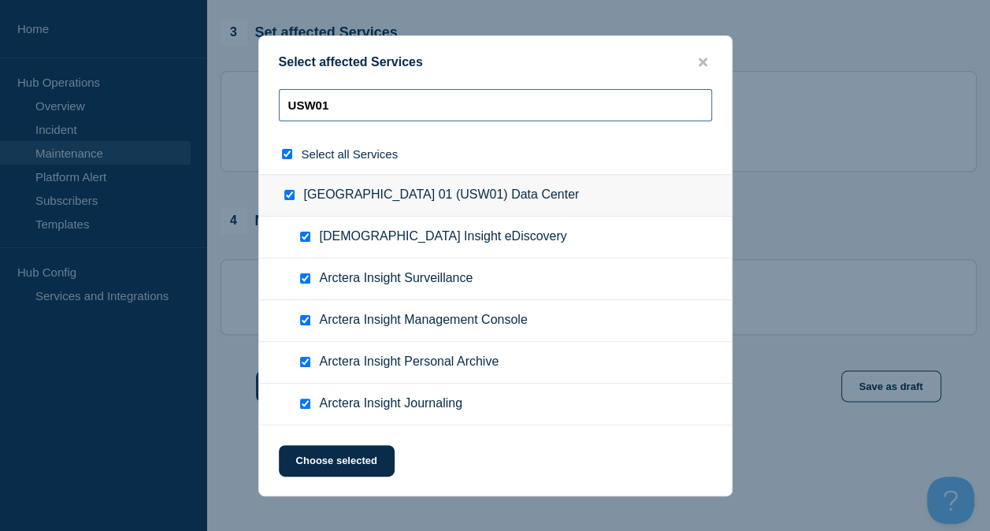
click at [359, 106] on input "USW01" at bounding box center [495, 105] width 433 height 32
type input "USW0"
checkbox input "false"
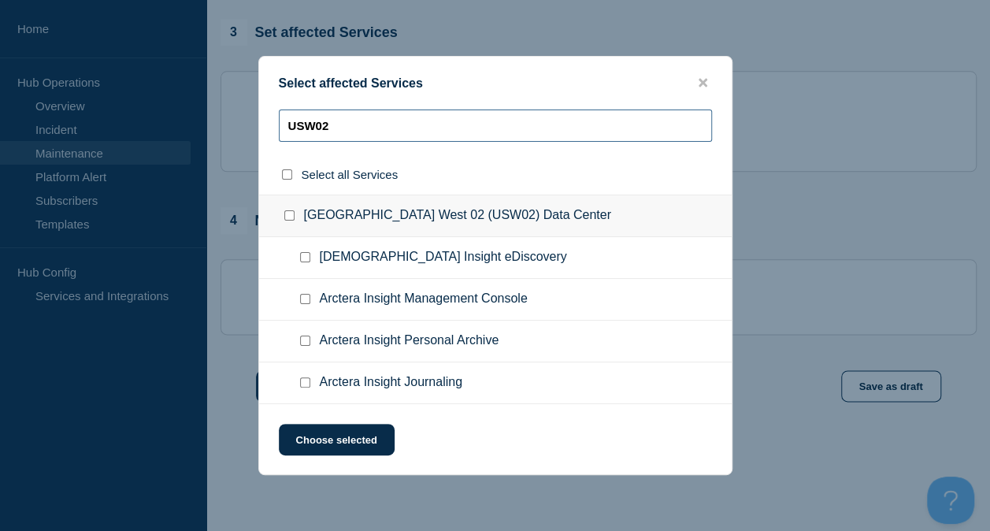
type input "USW02"
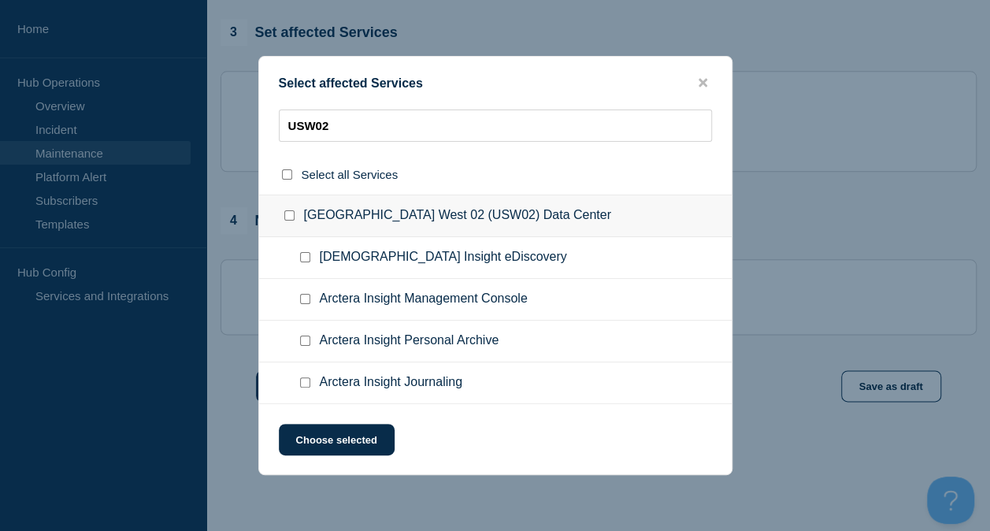
click at [285, 216] on input "United States West 02 (USW02) Data Center checkbox" at bounding box center [289, 215] width 10 height 10
checkbox input "true"
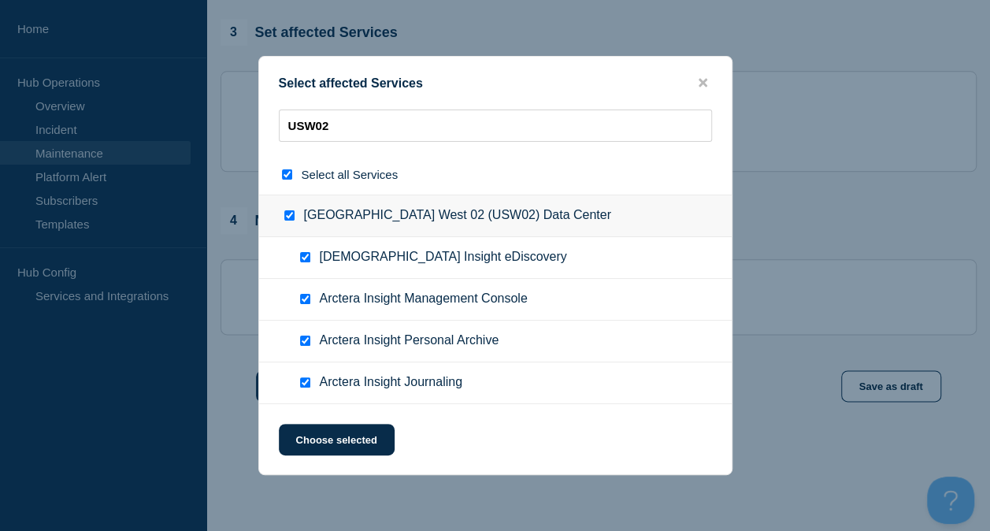
checkbox input "true"
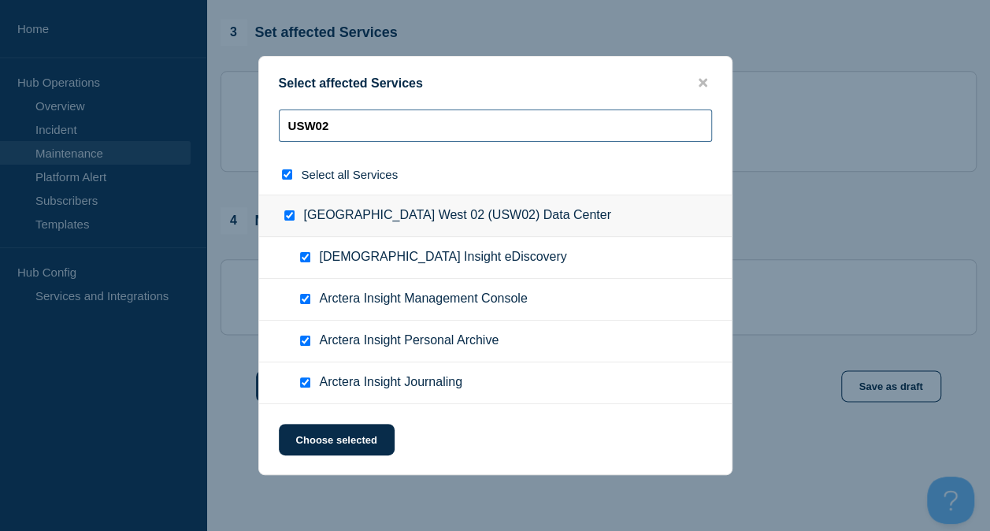
click at [383, 125] on input "USW02" at bounding box center [495, 125] width 433 height 32
type input "USW0"
checkbox input "false"
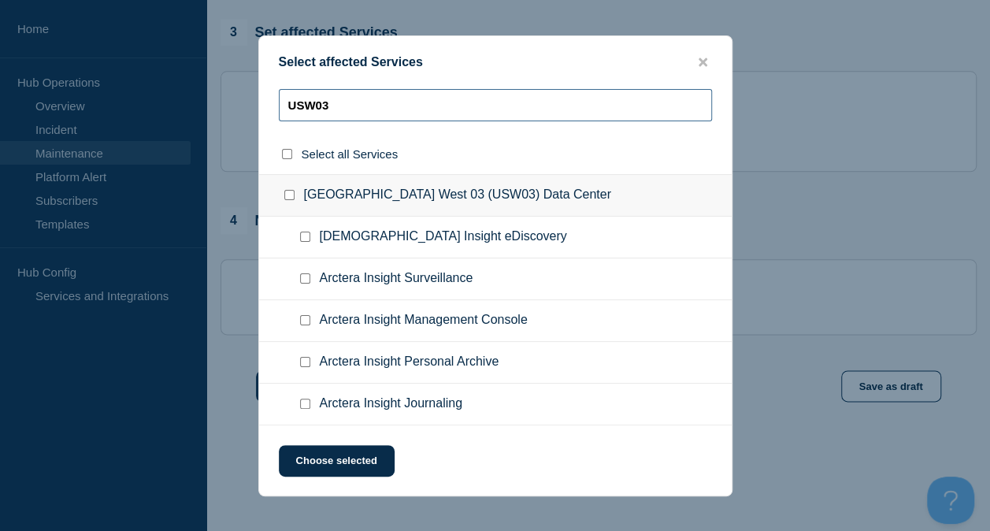
type input "USW03"
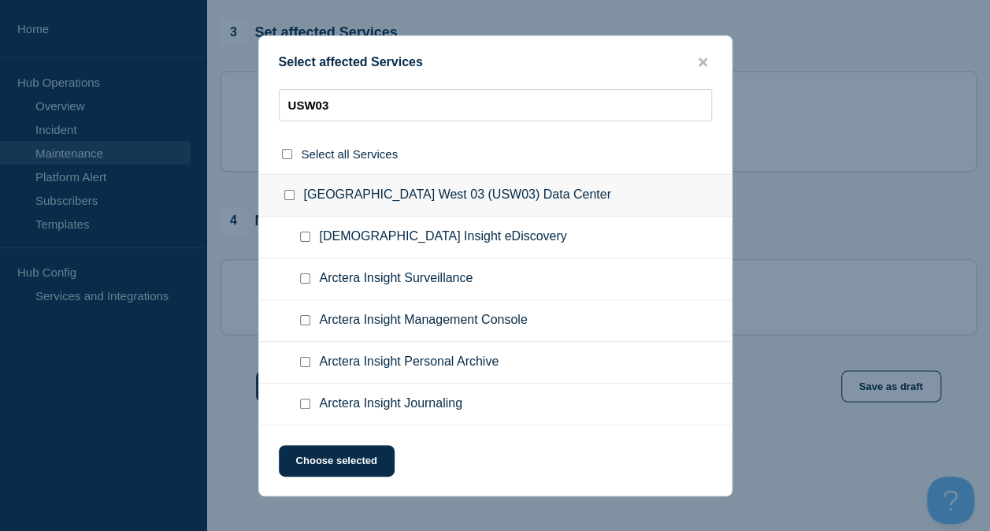
click at [288, 197] on input "United States West 03 (USW03) Data Center checkbox" at bounding box center [289, 195] width 10 height 10
checkbox input "true"
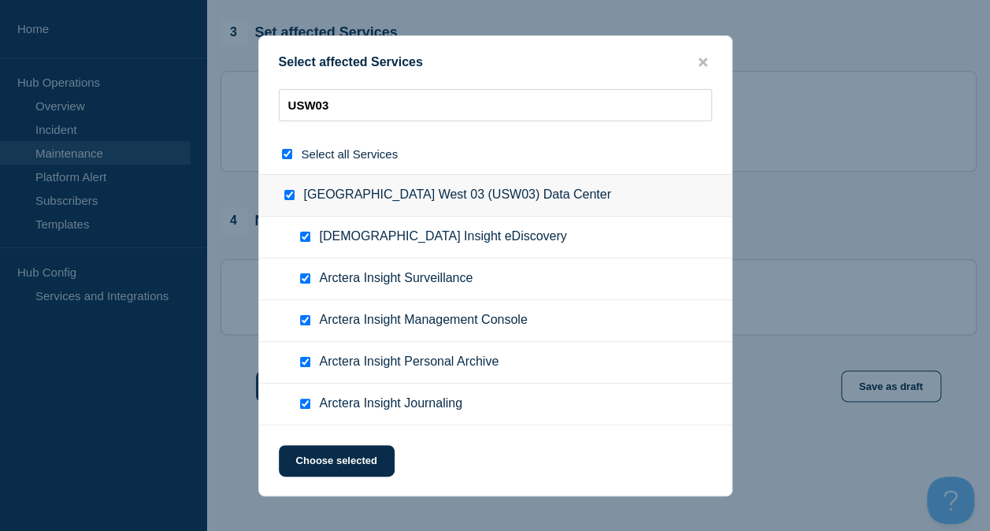
checkbox input "true"
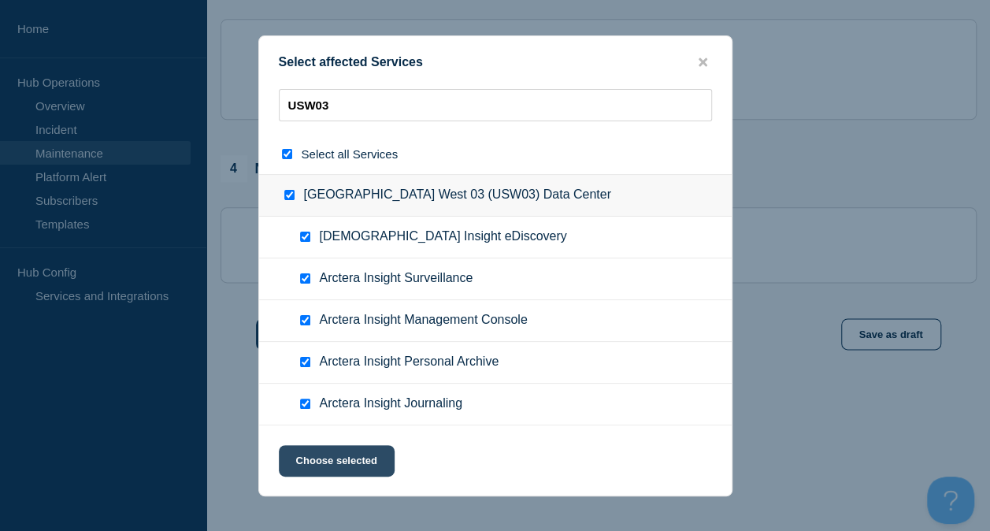
click at [333, 458] on button "Choose selected" at bounding box center [337, 461] width 116 height 32
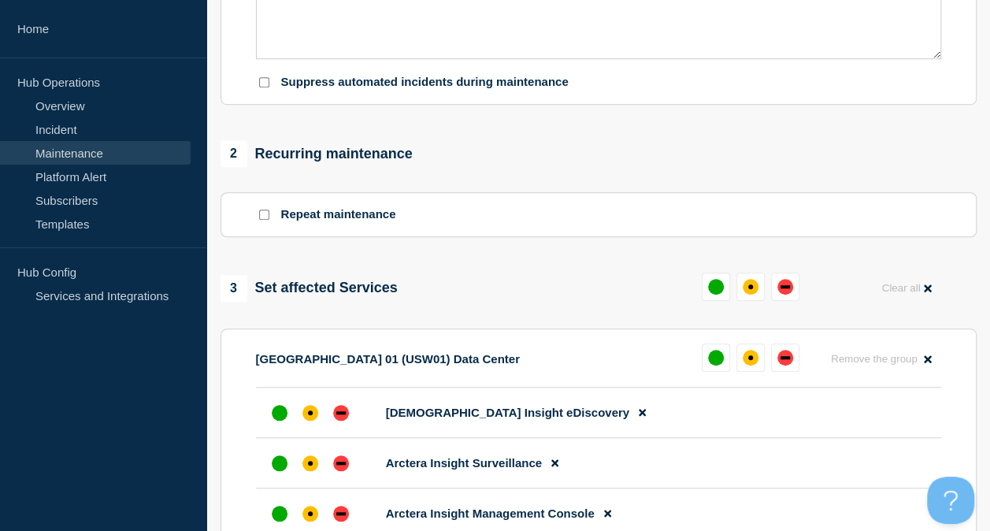
scroll to position [532, 0]
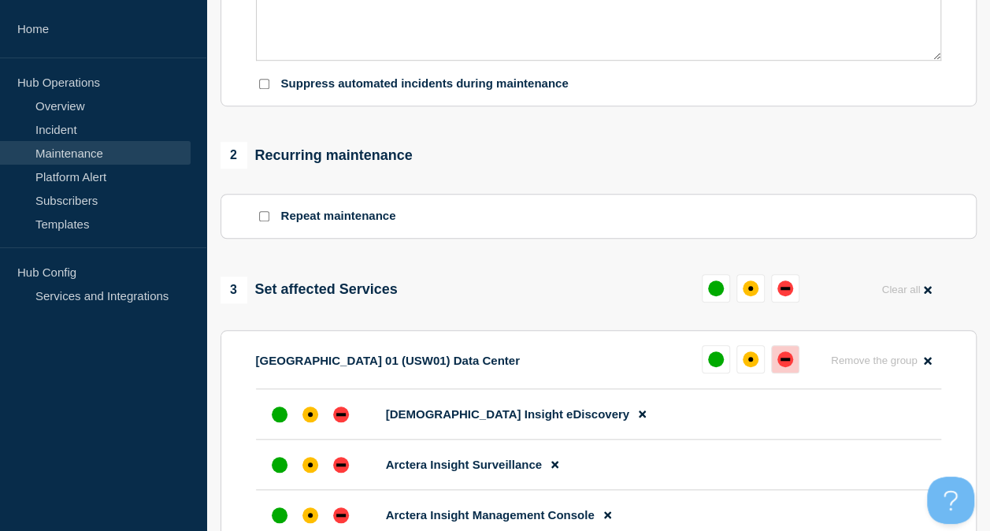
click at [792, 366] on button at bounding box center [785, 359] width 28 height 28
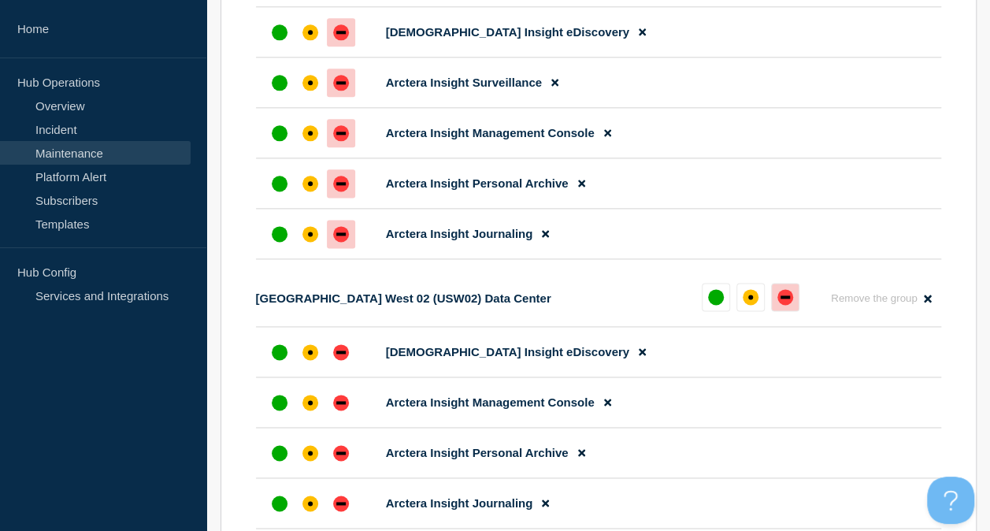
click at [782, 304] on div "down" at bounding box center [785, 297] width 16 height 16
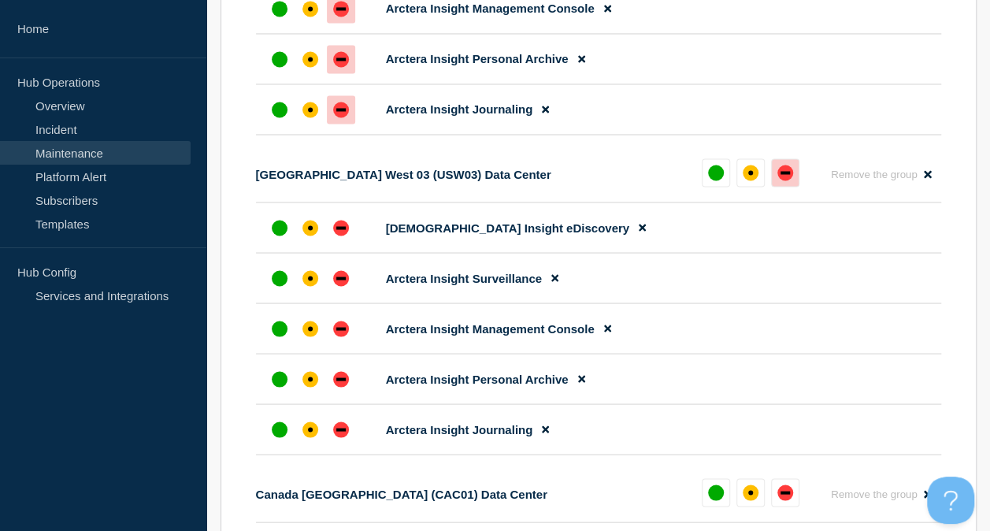
click at [777, 178] on div "down" at bounding box center [785, 173] width 16 height 16
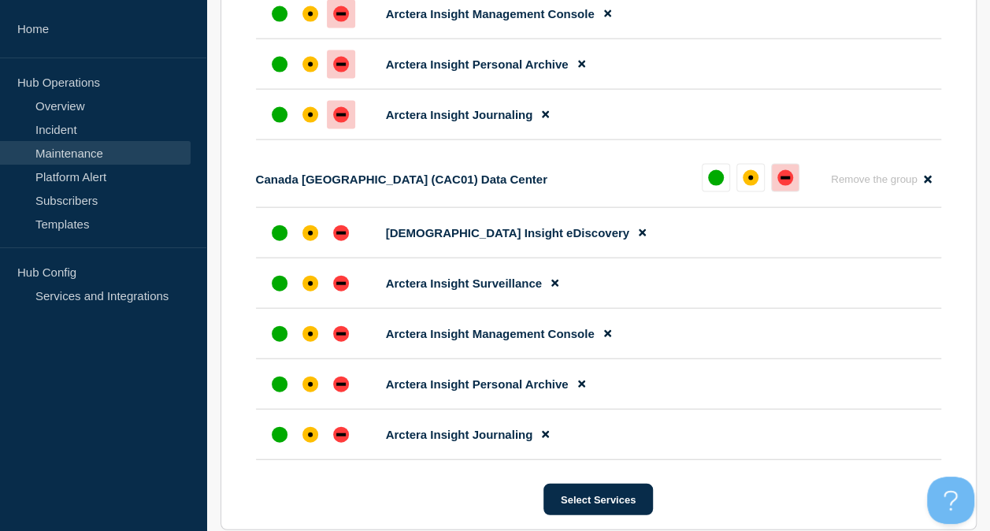
click at [786, 186] on div "down" at bounding box center [785, 178] width 16 height 16
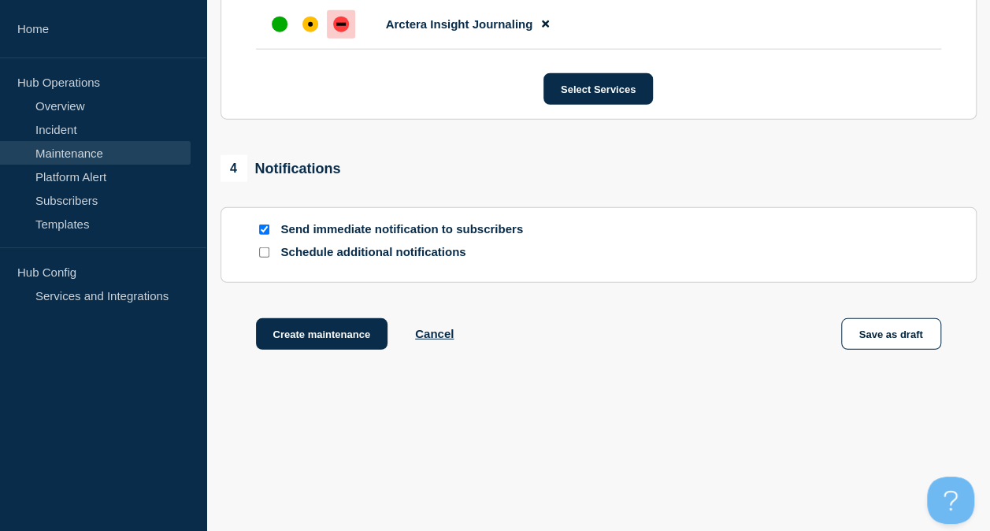
scroll to position [2035, 0]
click at [263, 228] on input "Send immediate notification to subscribers" at bounding box center [264, 229] width 10 height 10
checkbox input "false"
click at [316, 337] on button "Create maintenance" at bounding box center [322, 334] width 132 height 32
